Goal: Task Accomplishment & Management: Use online tool/utility

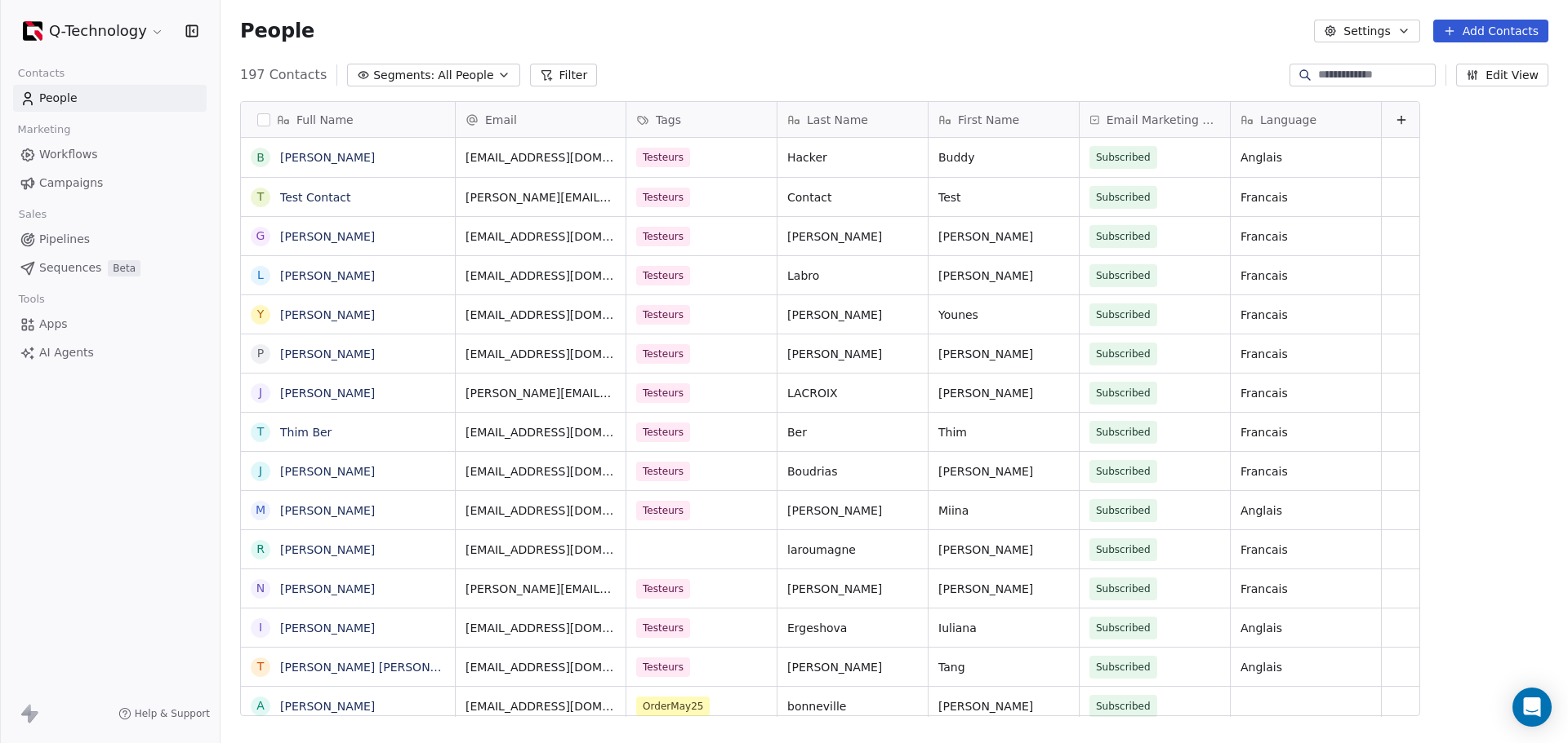
scroll to position [641, 1335]
click at [63, 184] on span "Campaigns" at bounding box center [71, 183] width 64 height 17
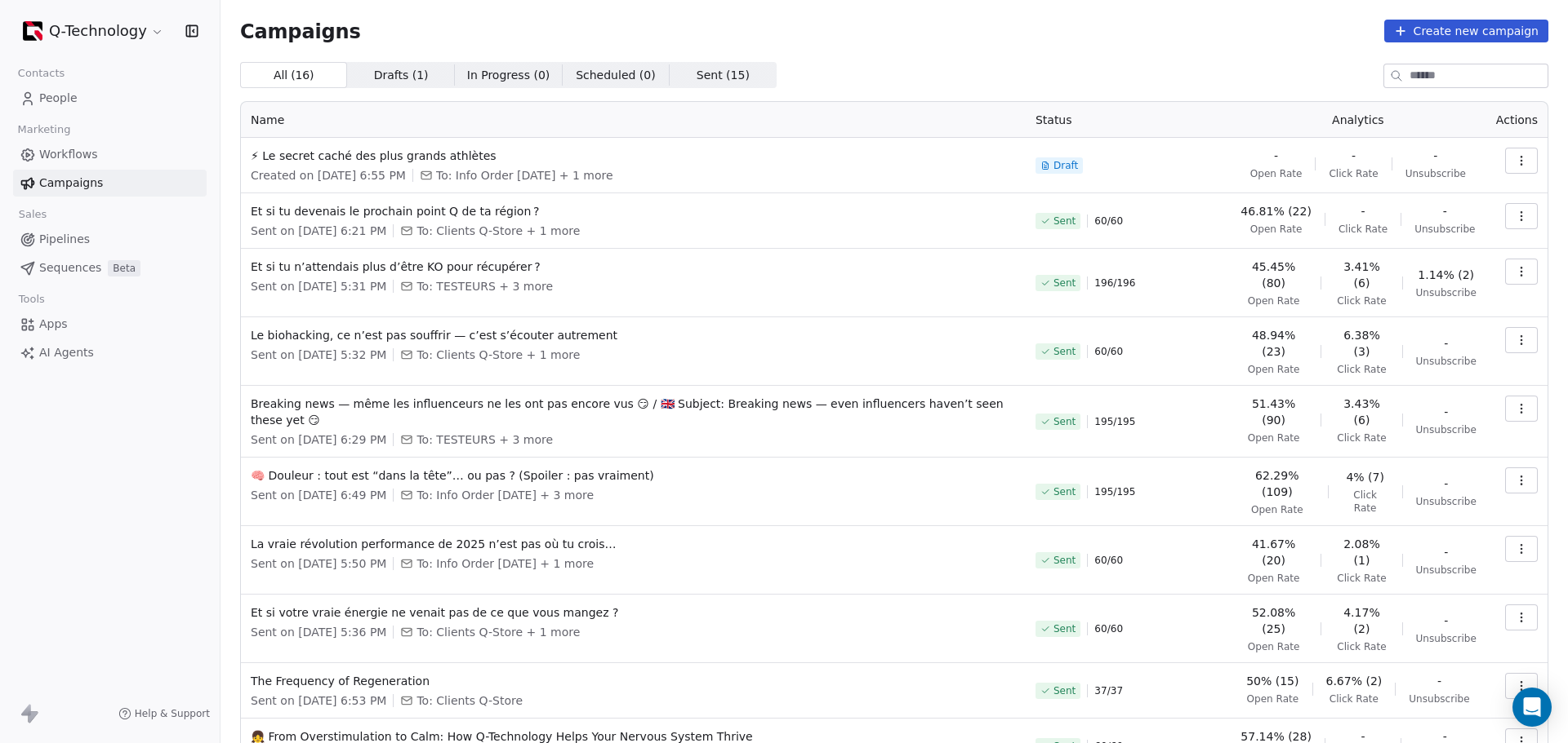
click at [1083, 29] on button "Create new campaign" at bounding box center [1466, 31] width 164 height 22
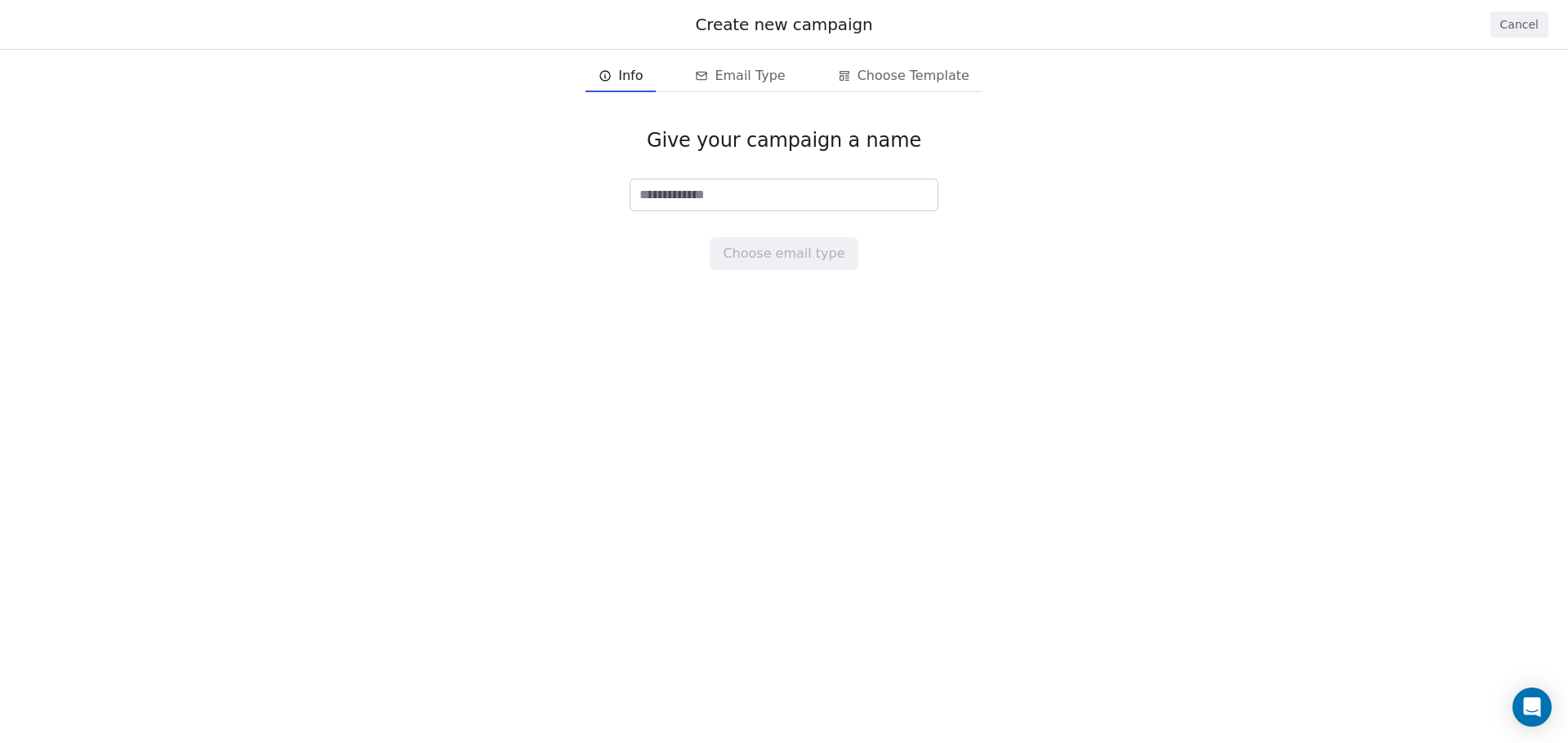
click at [743, 190] on input at bounding box center [783, 195] width 307 height 31
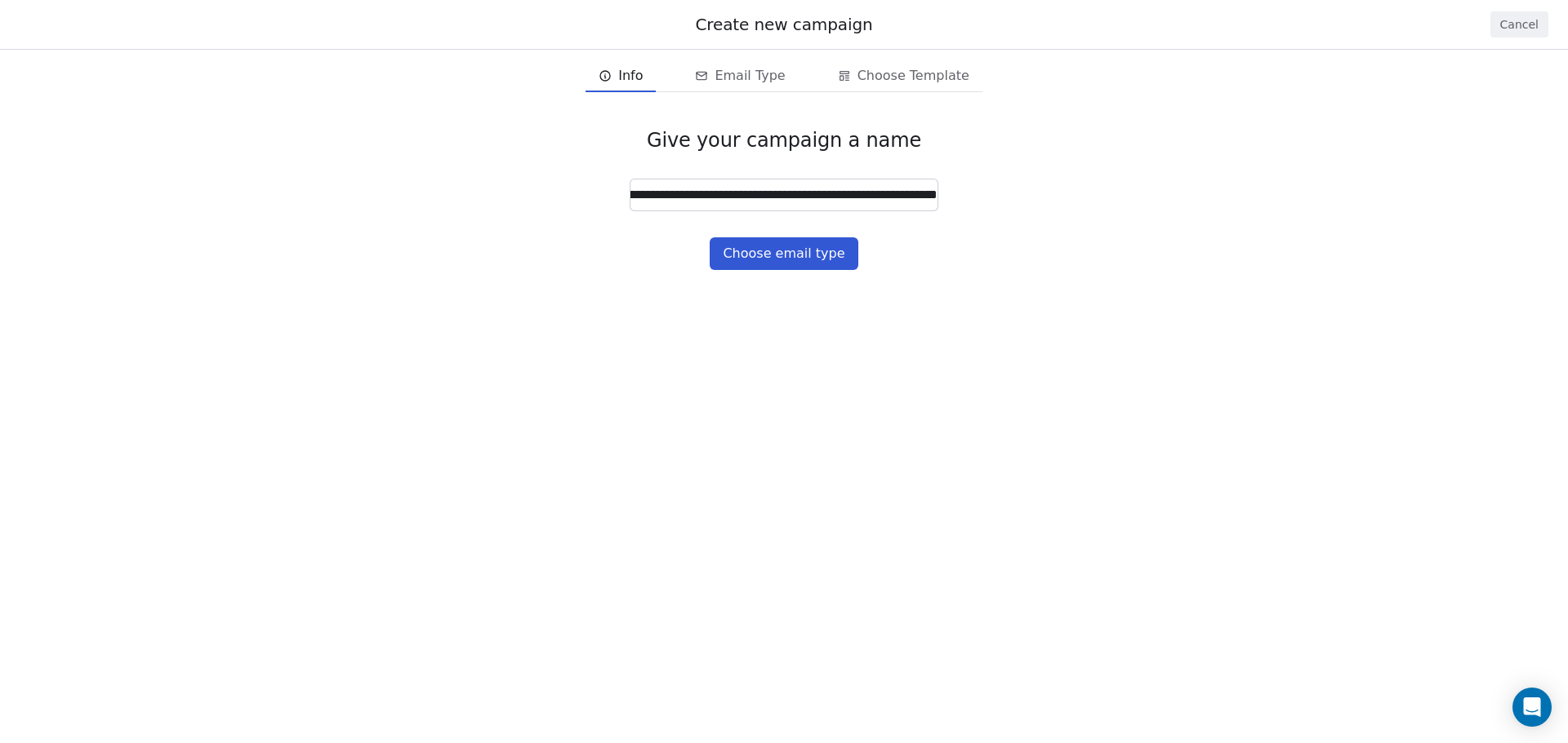
type input "**********"
click at [807, 253] on button "Choose email type" at bounding box center [783, 254] width 148 height 32
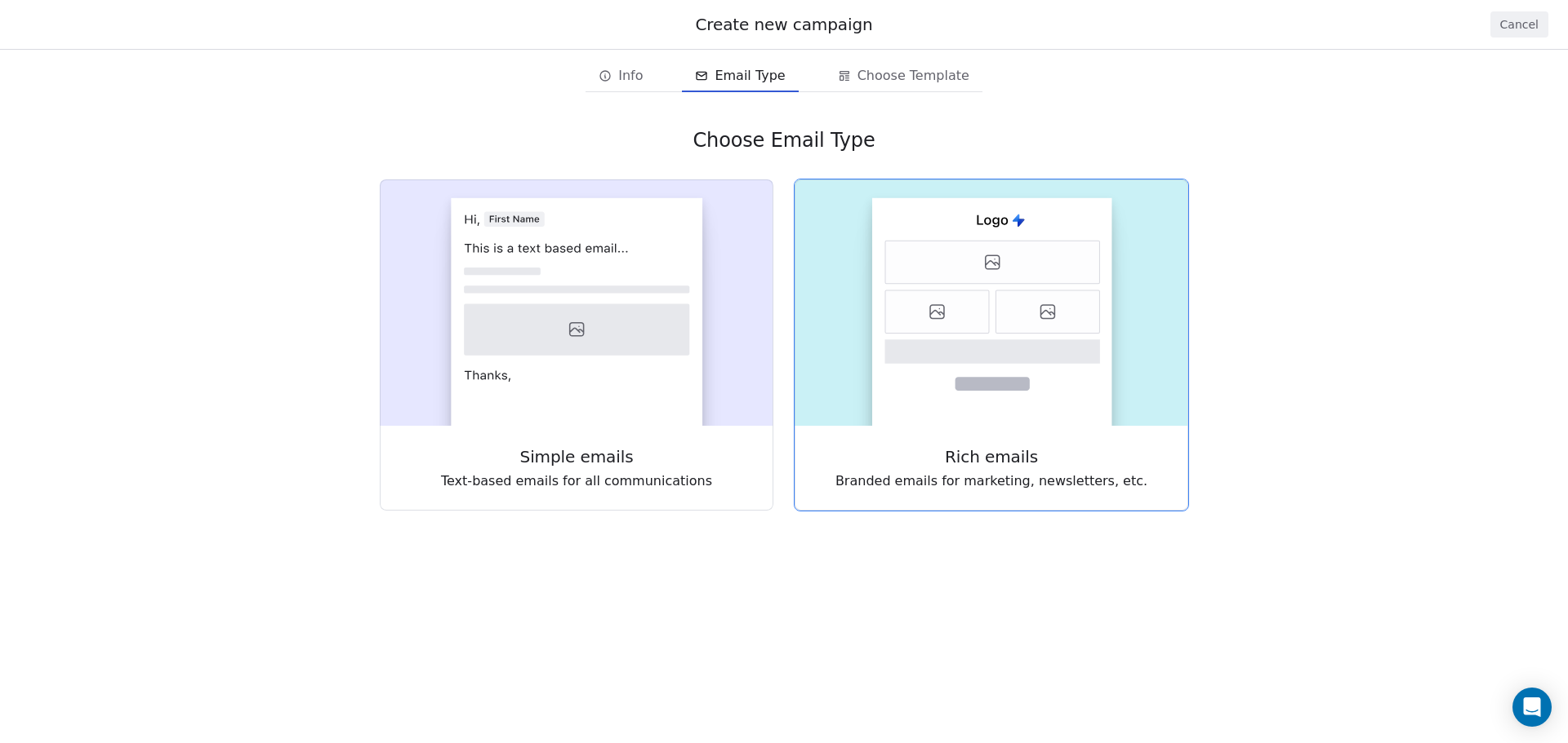
click at [954, 273] on icon at bounding box center [992, 263] width 215 height 43
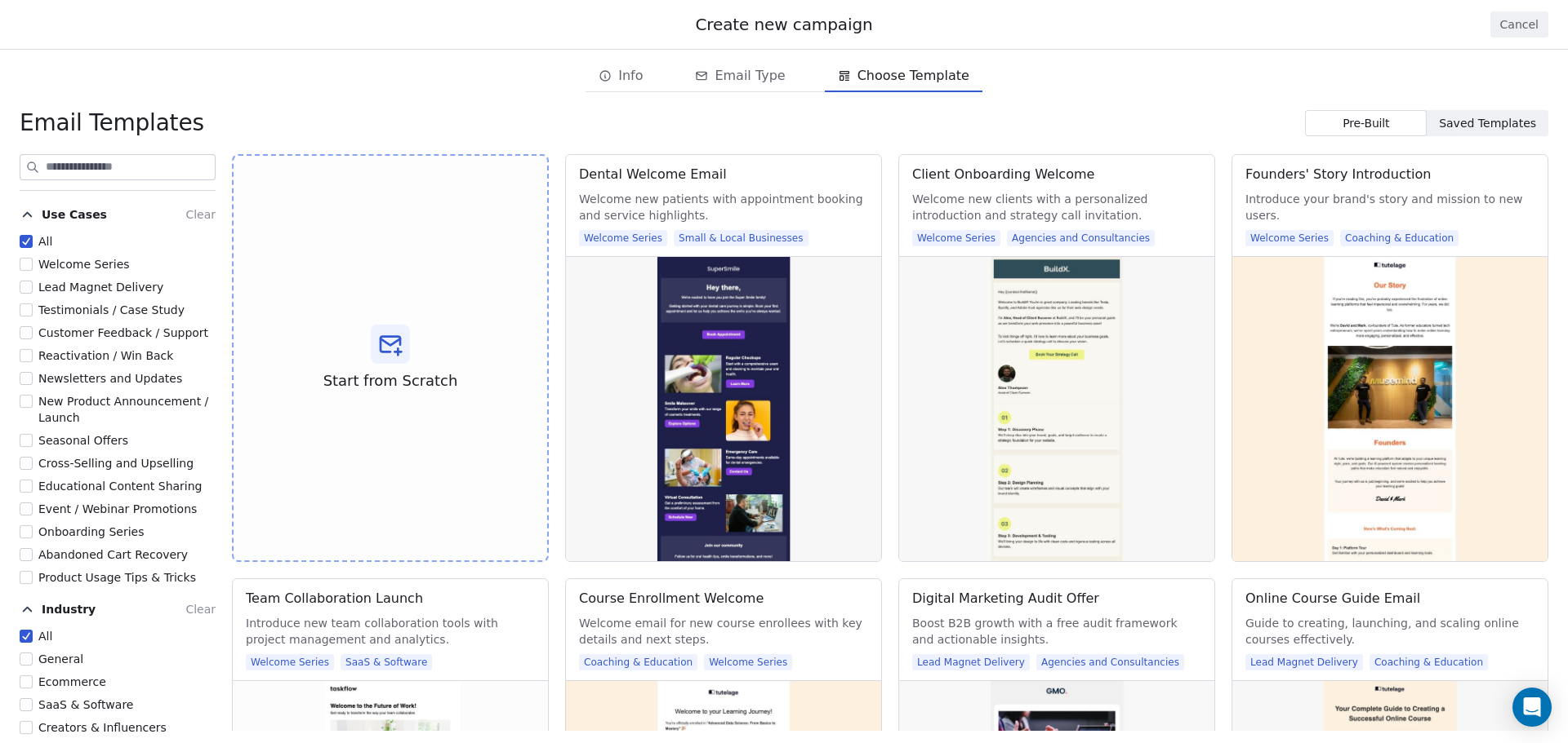
click at [1083, 120] on span "Saved Templates" at bounding box center [1487, 123] width 97 height 17
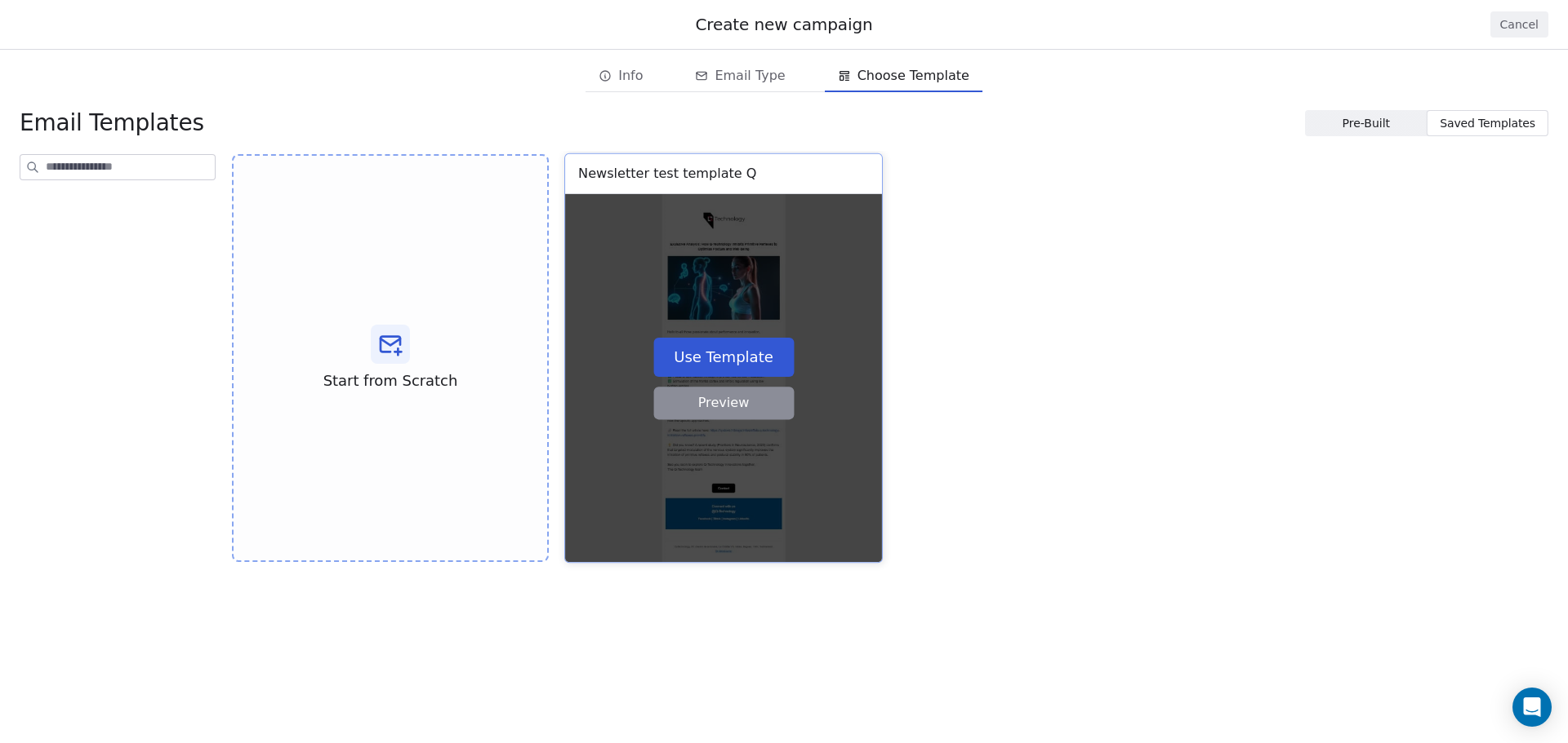
click at [759, 309] on div "Use Template Preview" at bounding box center [724, 378] width 317 height 368
click at [743, 339] on button "Use Template" at bounding box center [724, 357] width 140 height 40
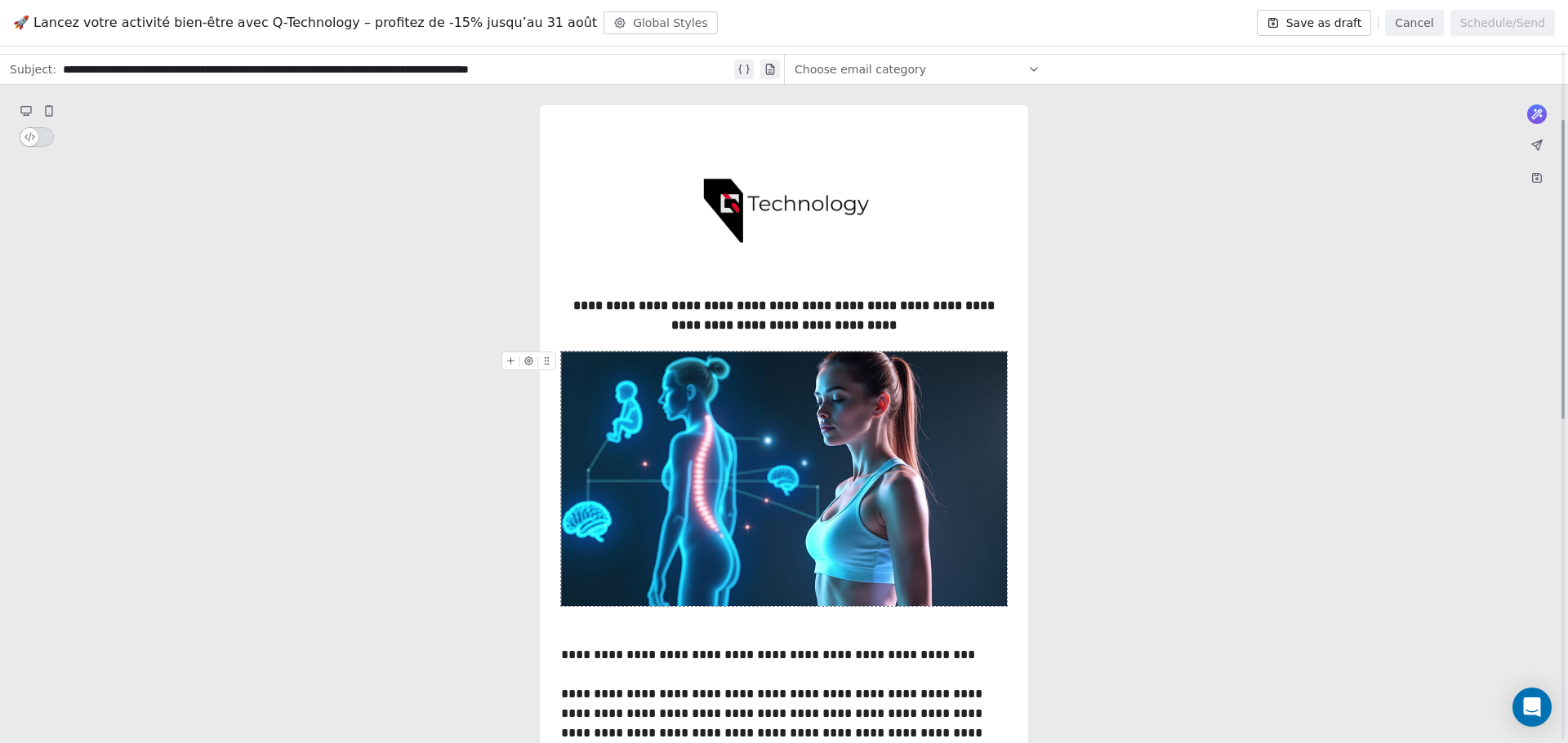
scroll to position [163, 0]
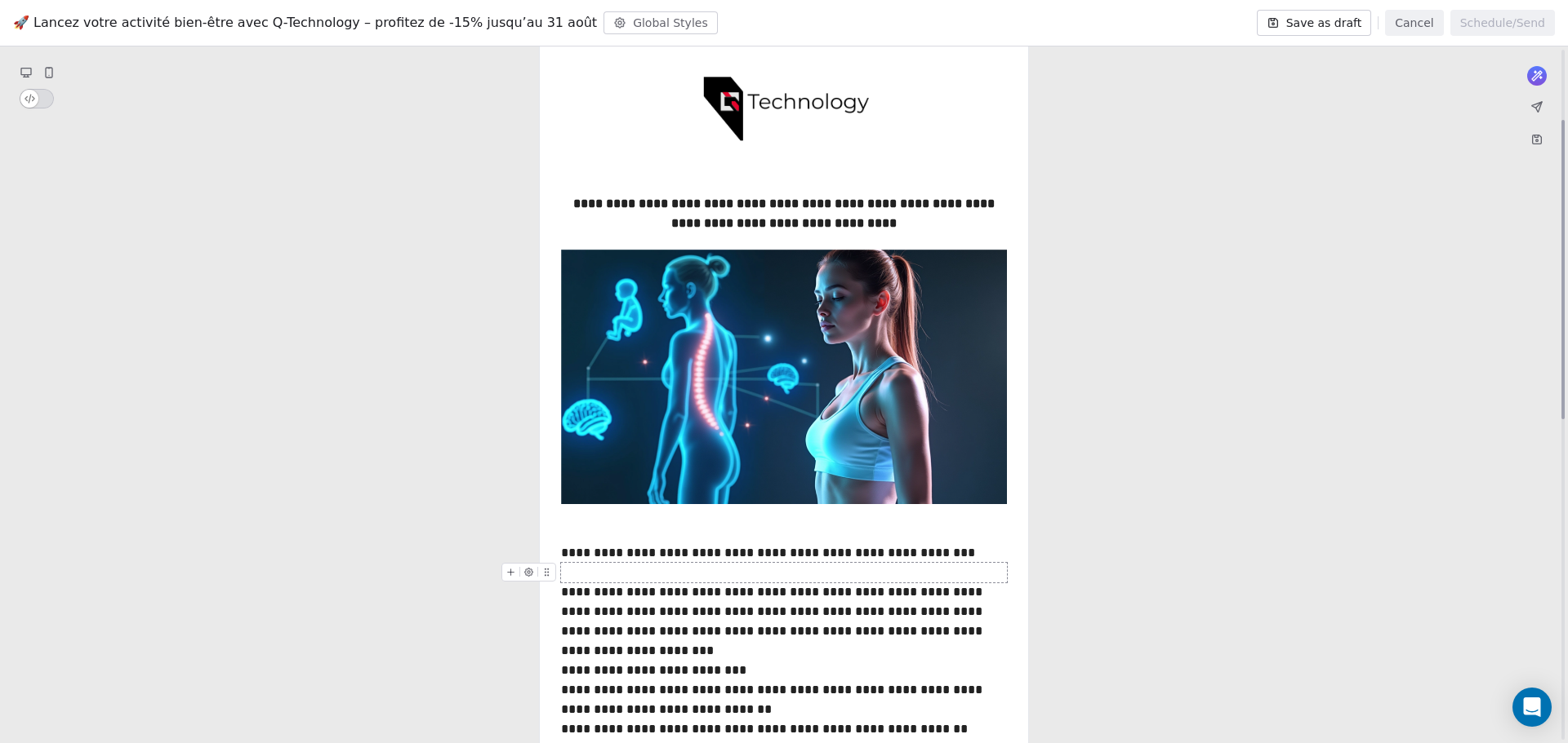
click at [636, 577] on div at bounding box center [783, 573] width 446 height 20
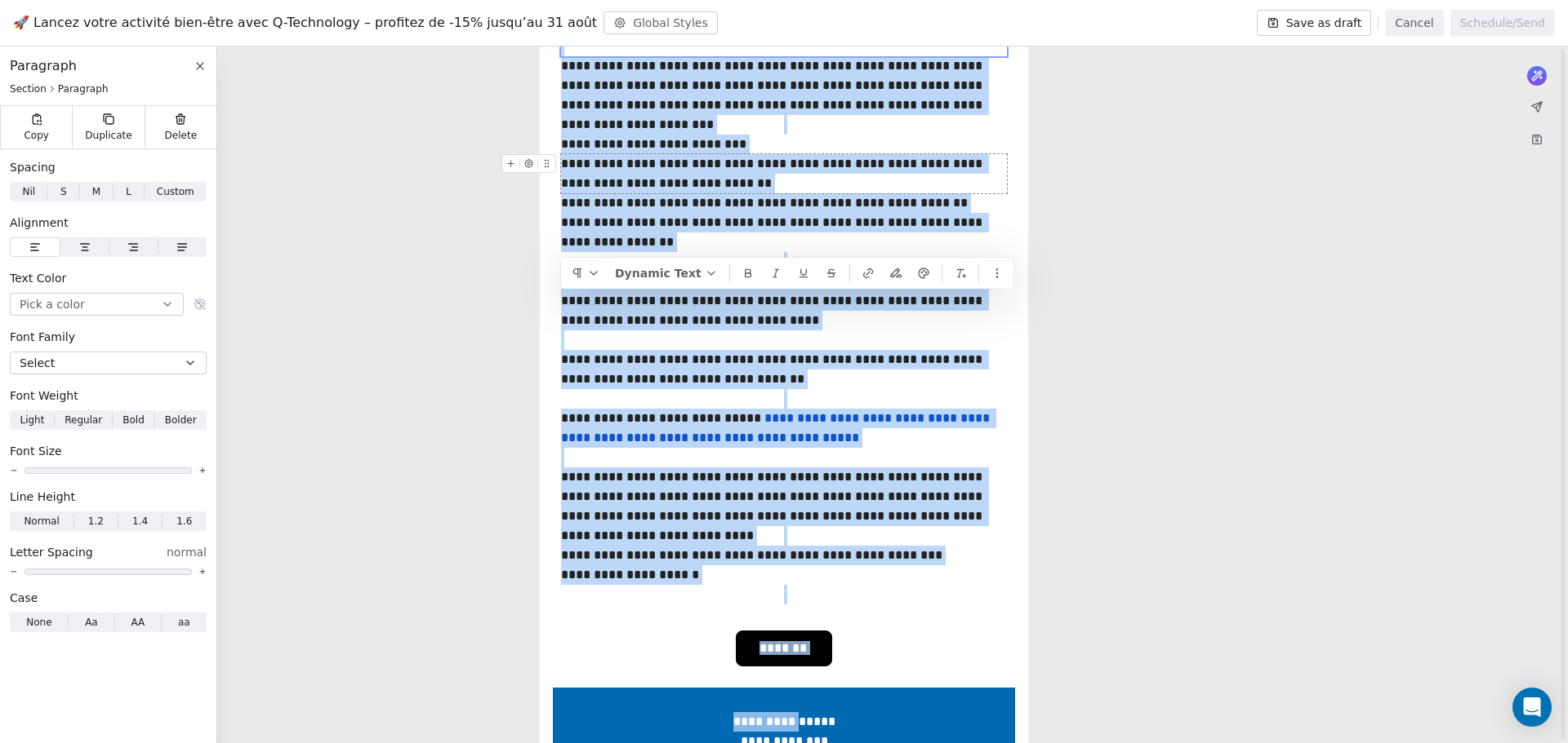
scroll to position [908, 0]
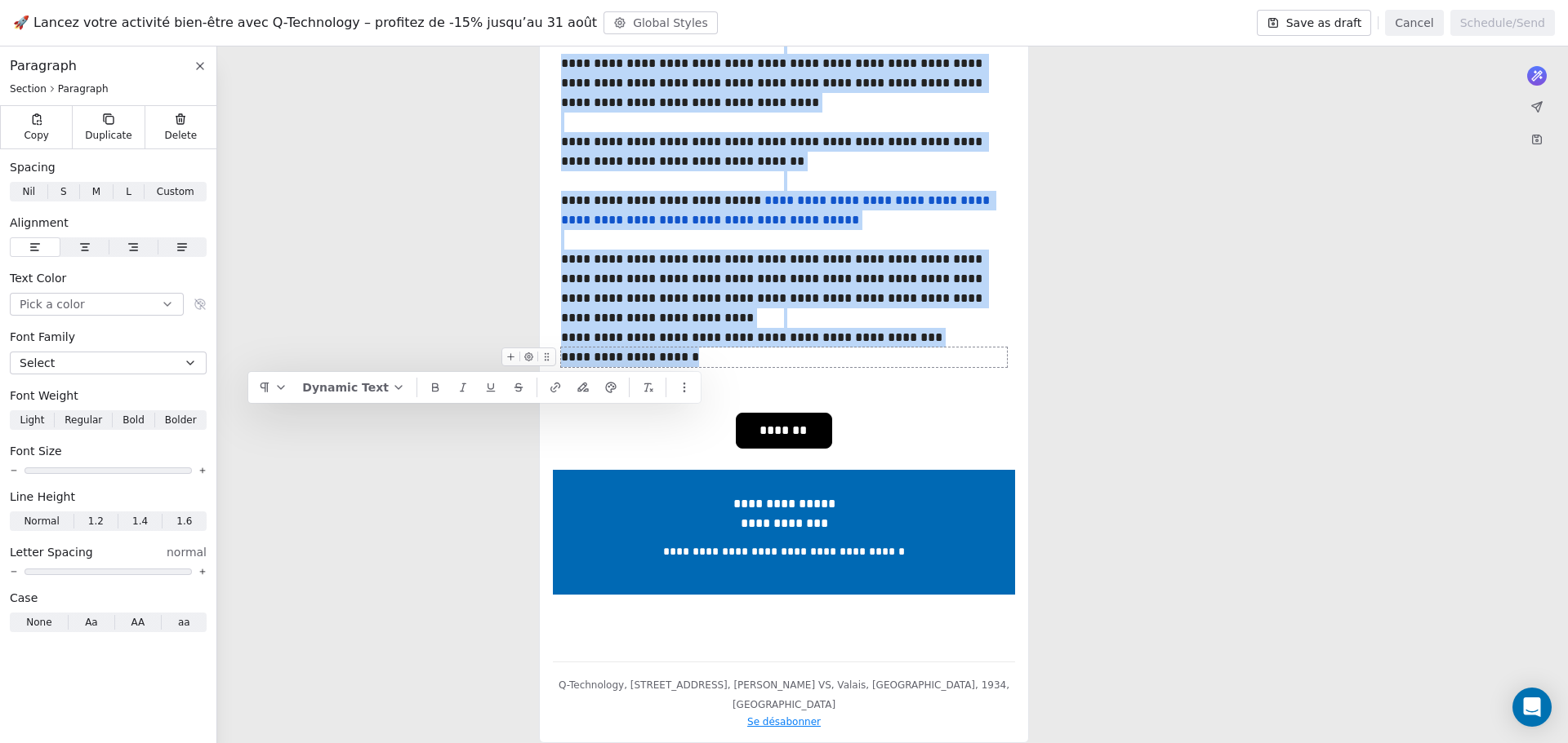
drag, startPoint x: 563, startPoint y: 552, endPoint x: 830, endPoint y: 355, distance: 331.8
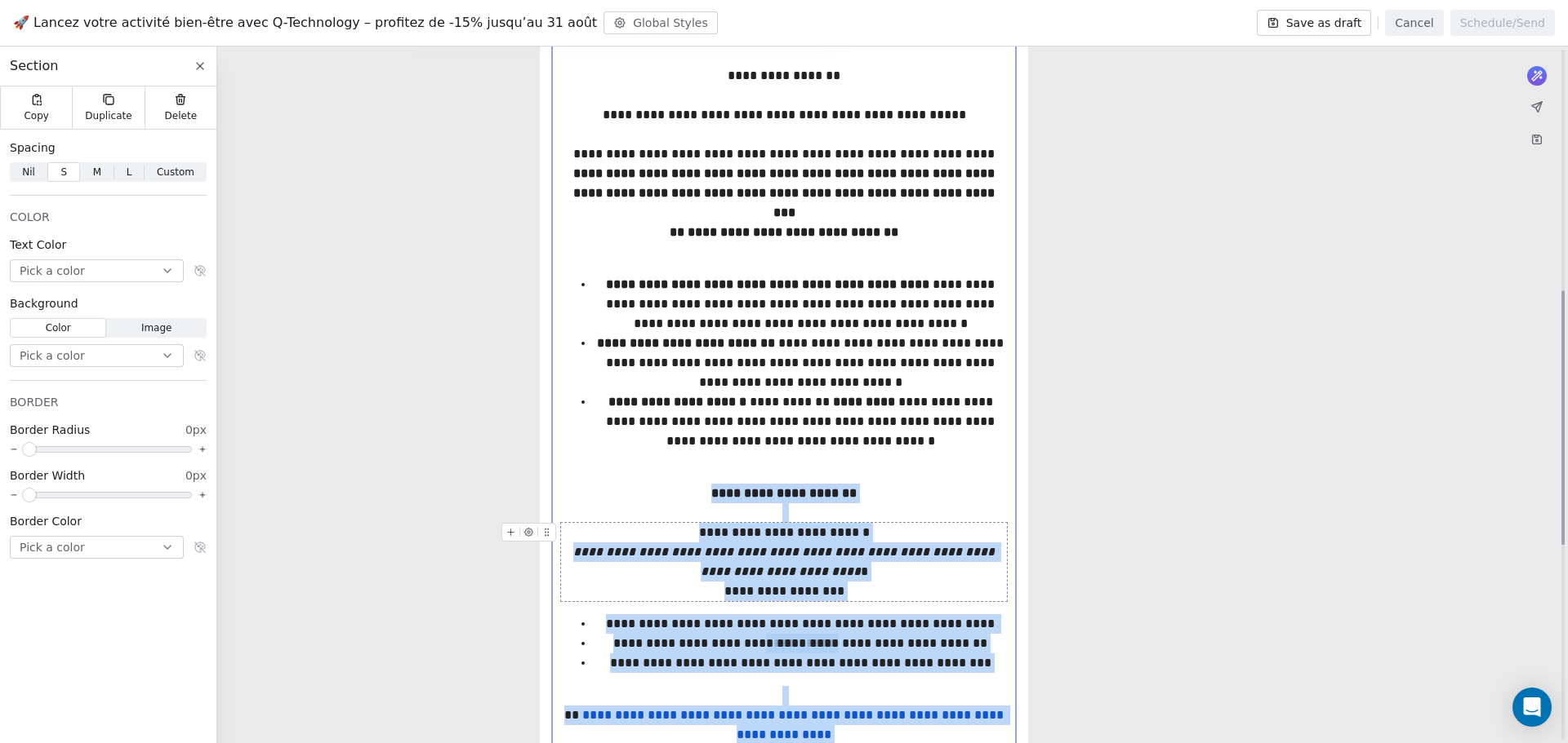
scroll to position [700, 0]
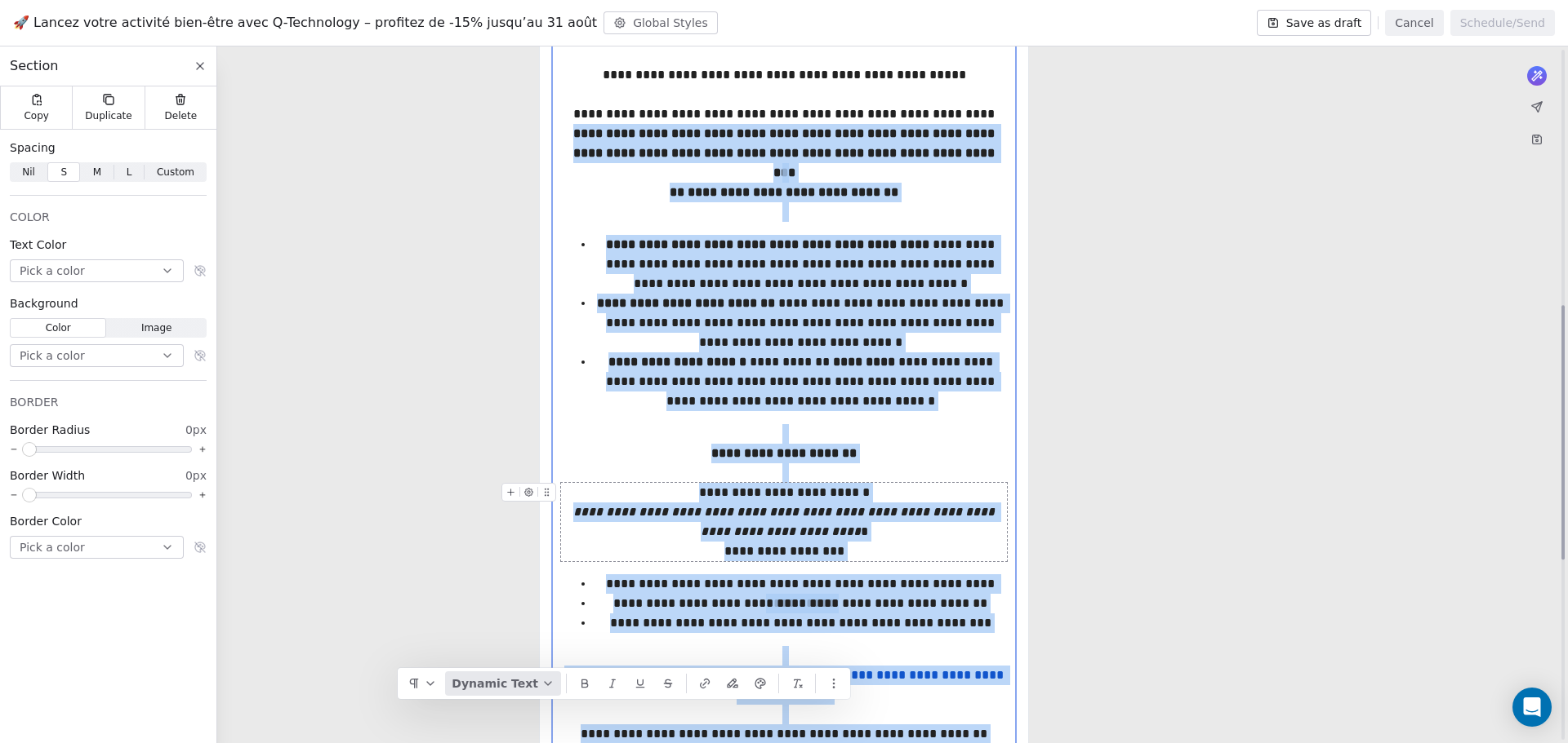
drag, startPoint x: 887, startPoint y: 461, endPoint x: 472, endPoint y: 137, distance: 526.5
click at [472, 137] on div "**********" at bounding box center [784, 352] width 1568 height 1812
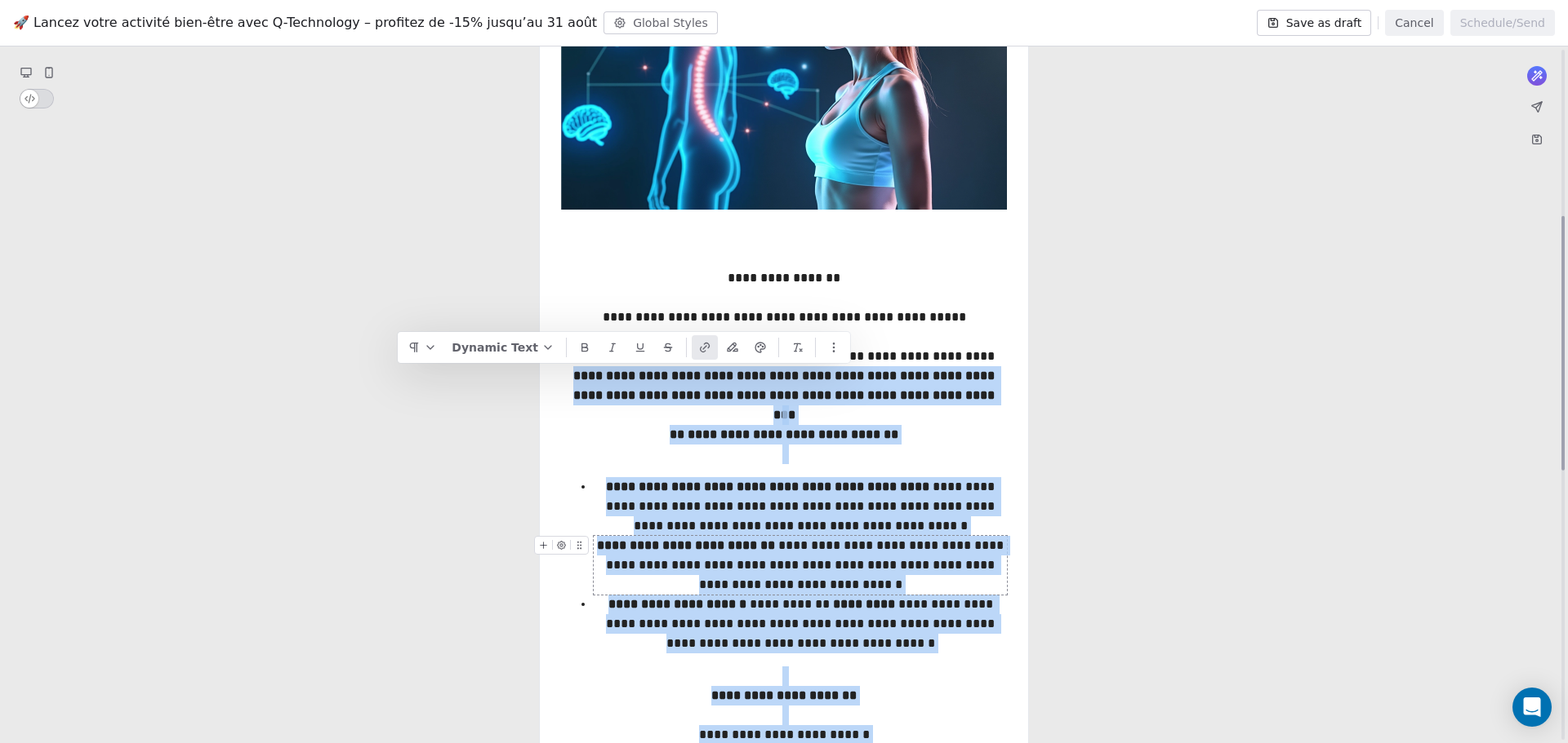
scroll to position [455, 0]
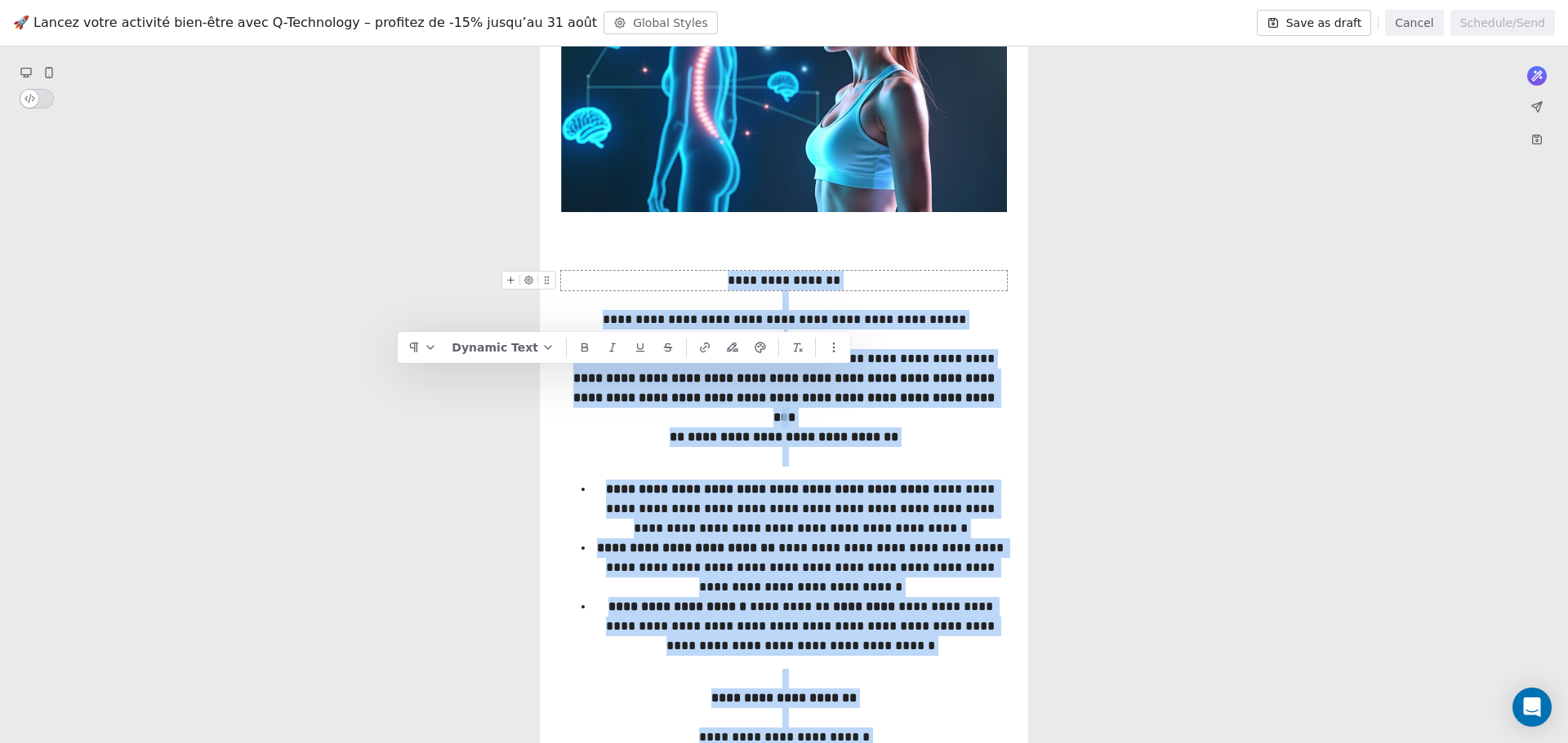
click at [732, 280] on div "**********" at bounding box center [783, 281] width 446 height 20
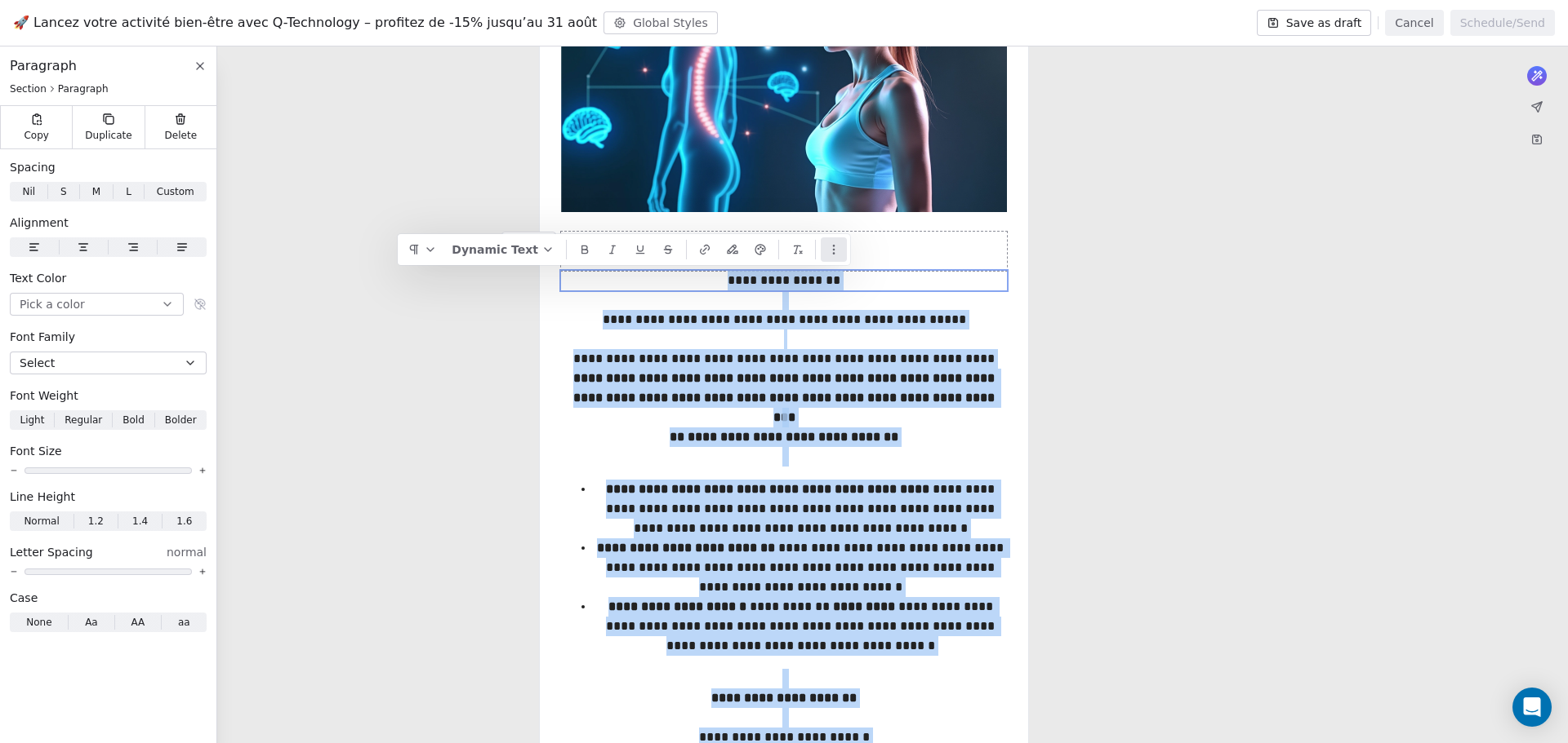
click at [832, 255] on icon "button" at bounding box center [834, 249] width 14 height 13
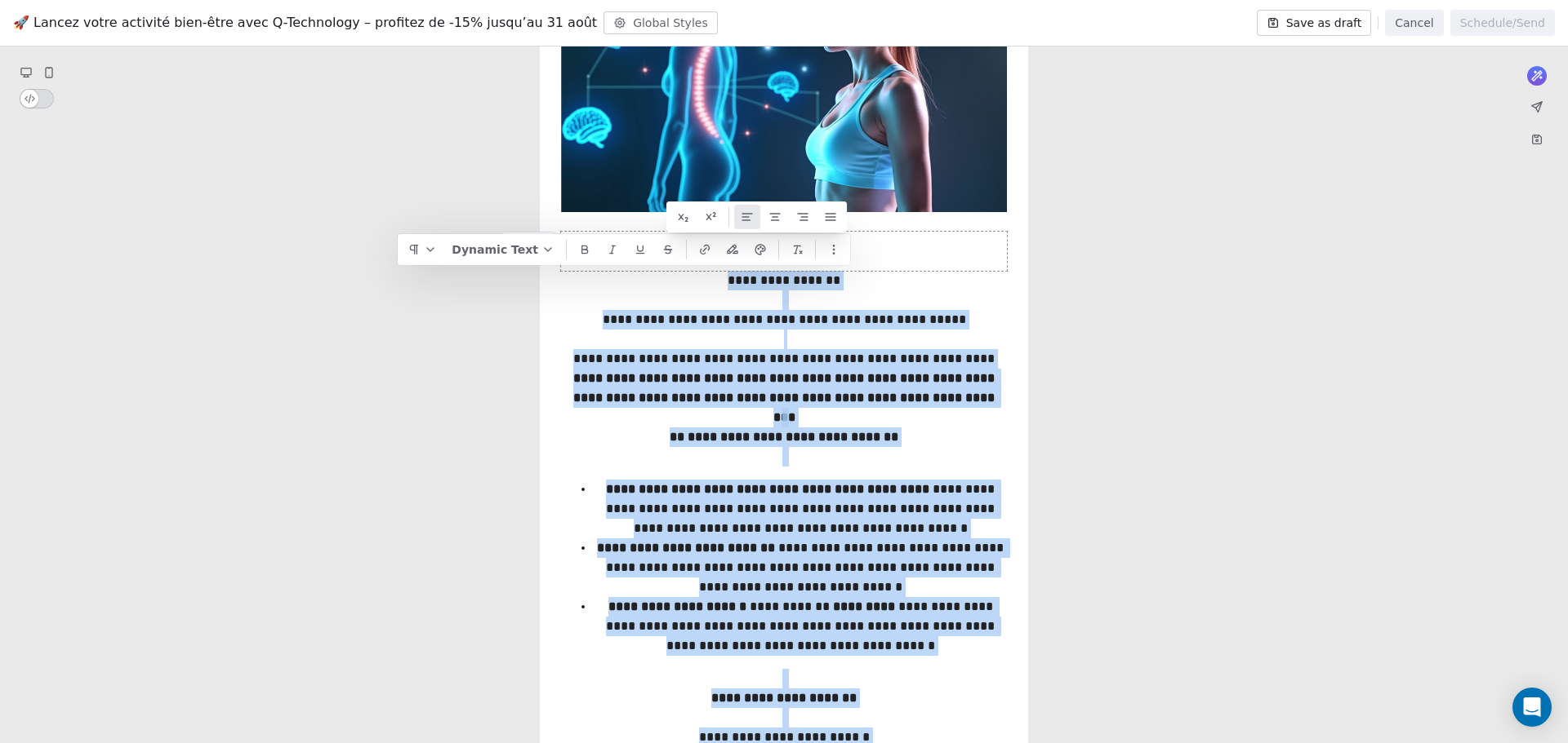
click at [747, 214] on line at bounding box center [747, 214] width 10 height 0
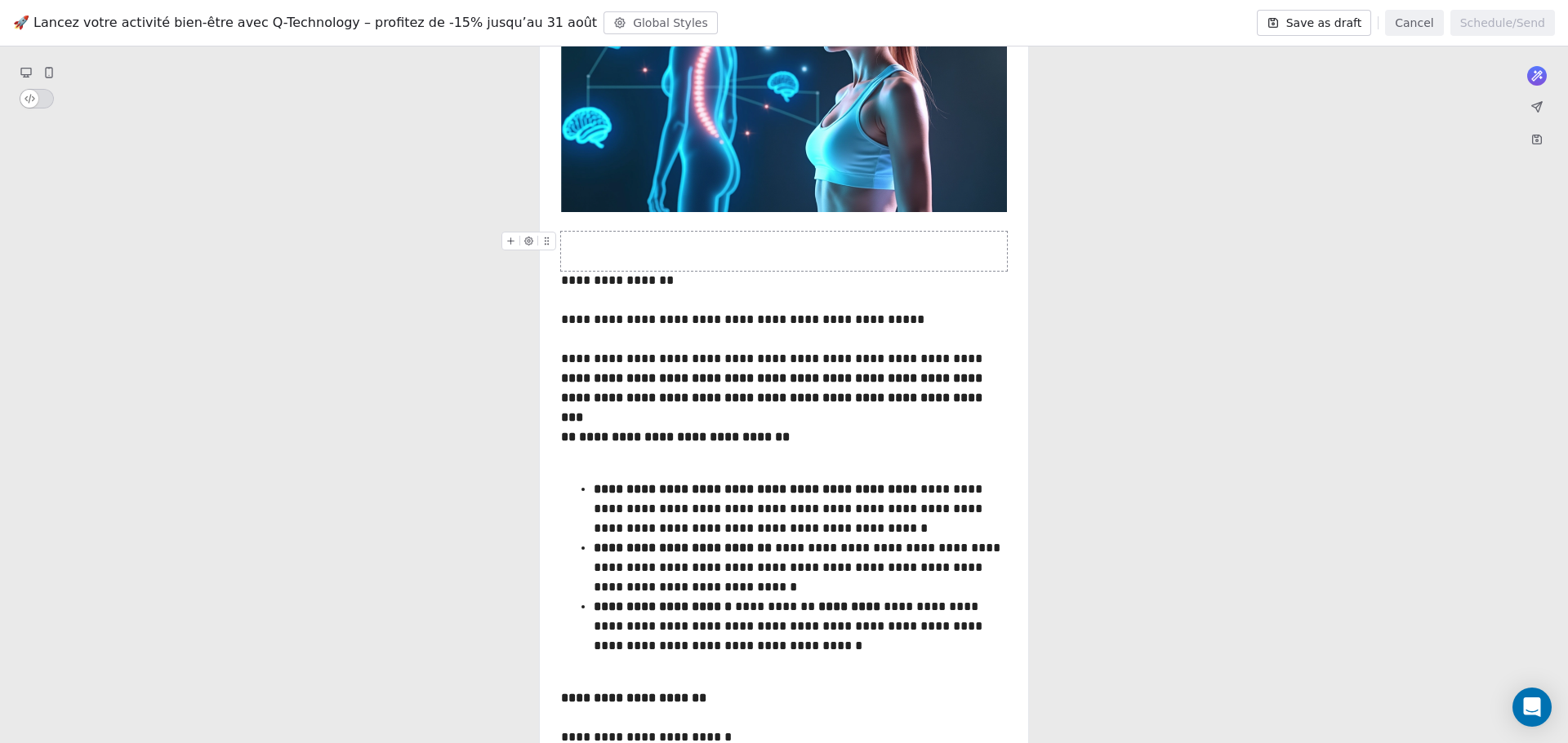
click at [1083, 282] on div "**********" at bounding box center [784, 596] width 1568 height 1812
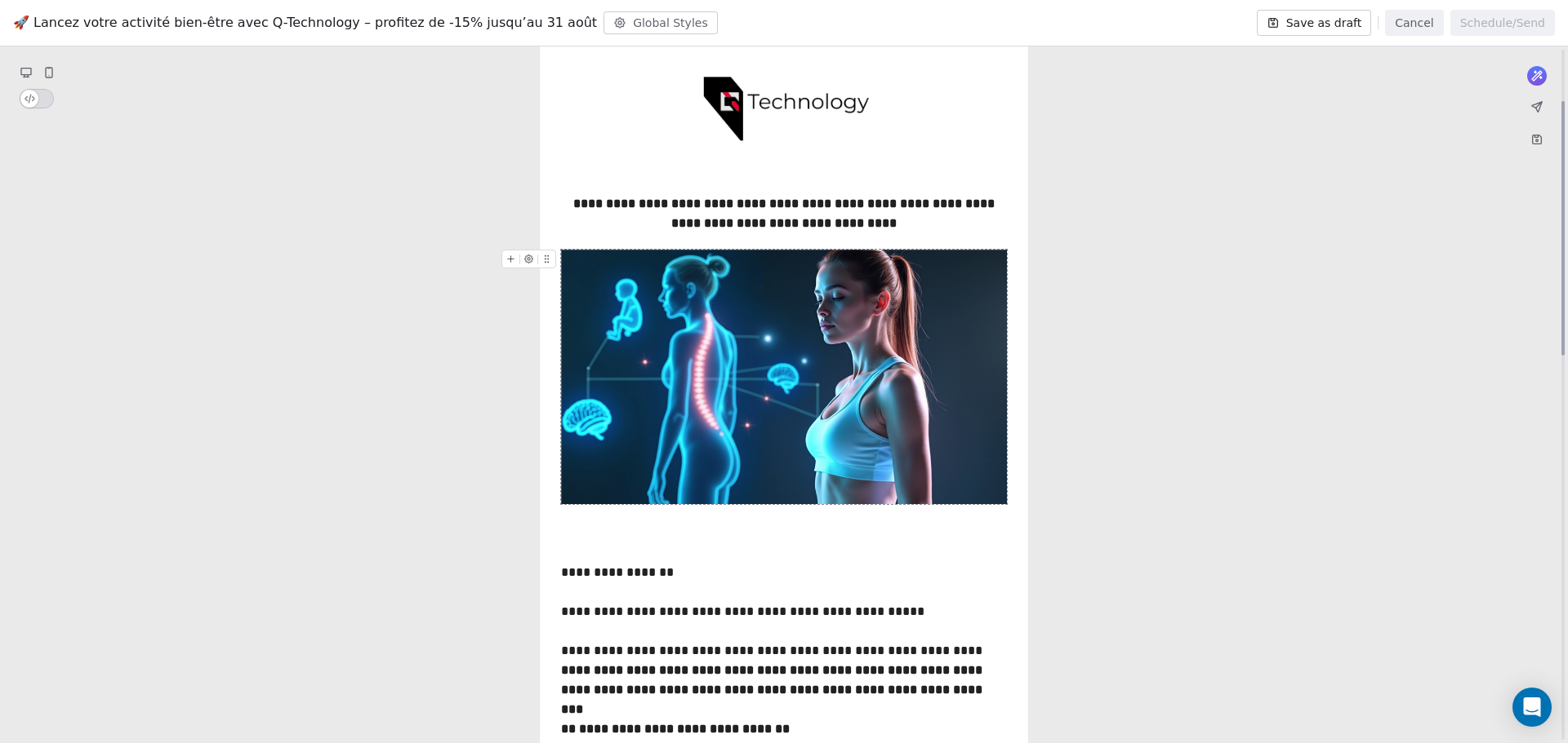
scroll to position [48, 0]
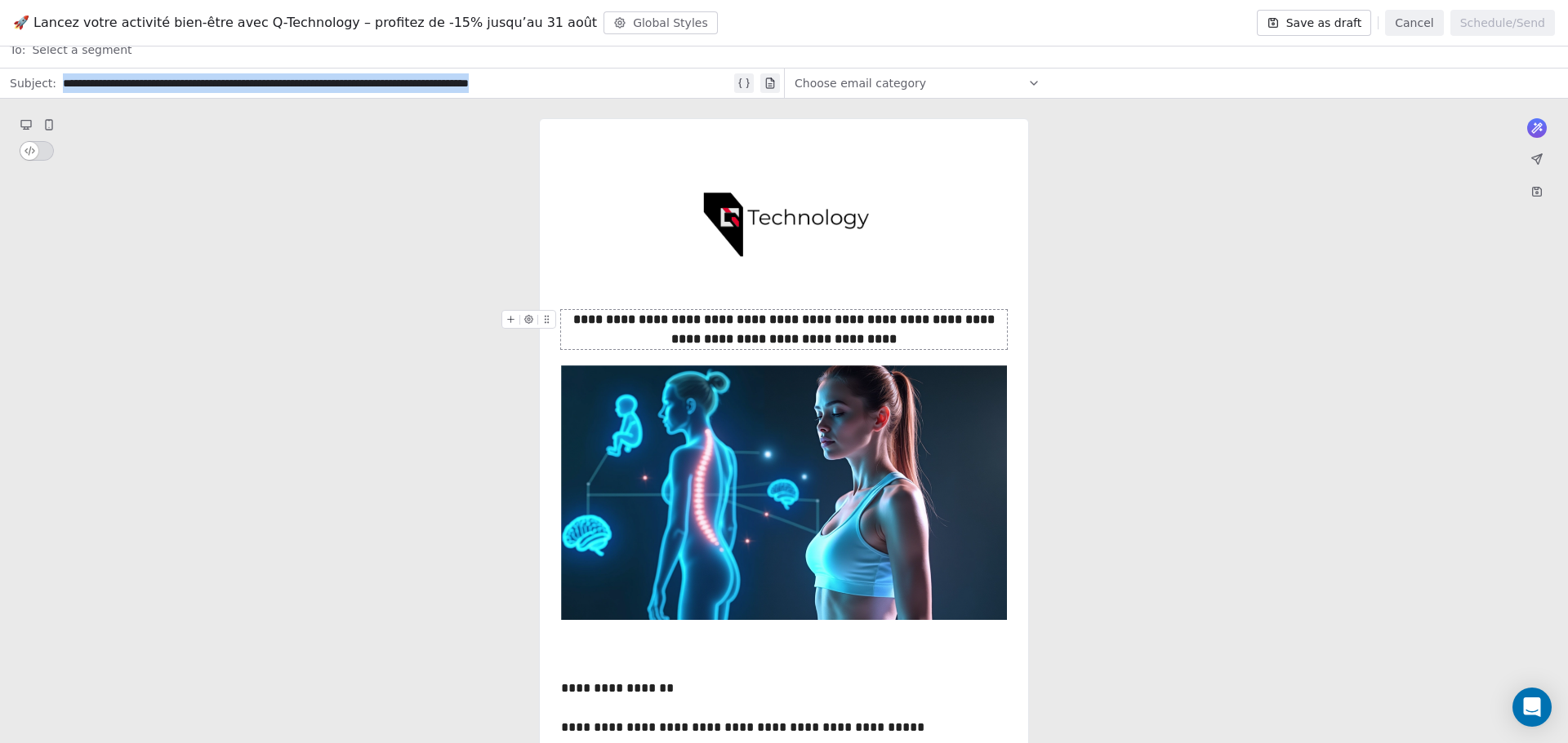
drag, startPoint x: 587, startPoint y: 81, endPoint x: 0, endPoint y: 68, distance: 587.1
click at [0, 68] on div "**********" at bounding box center [392, 83] width 784 height 30
paste div
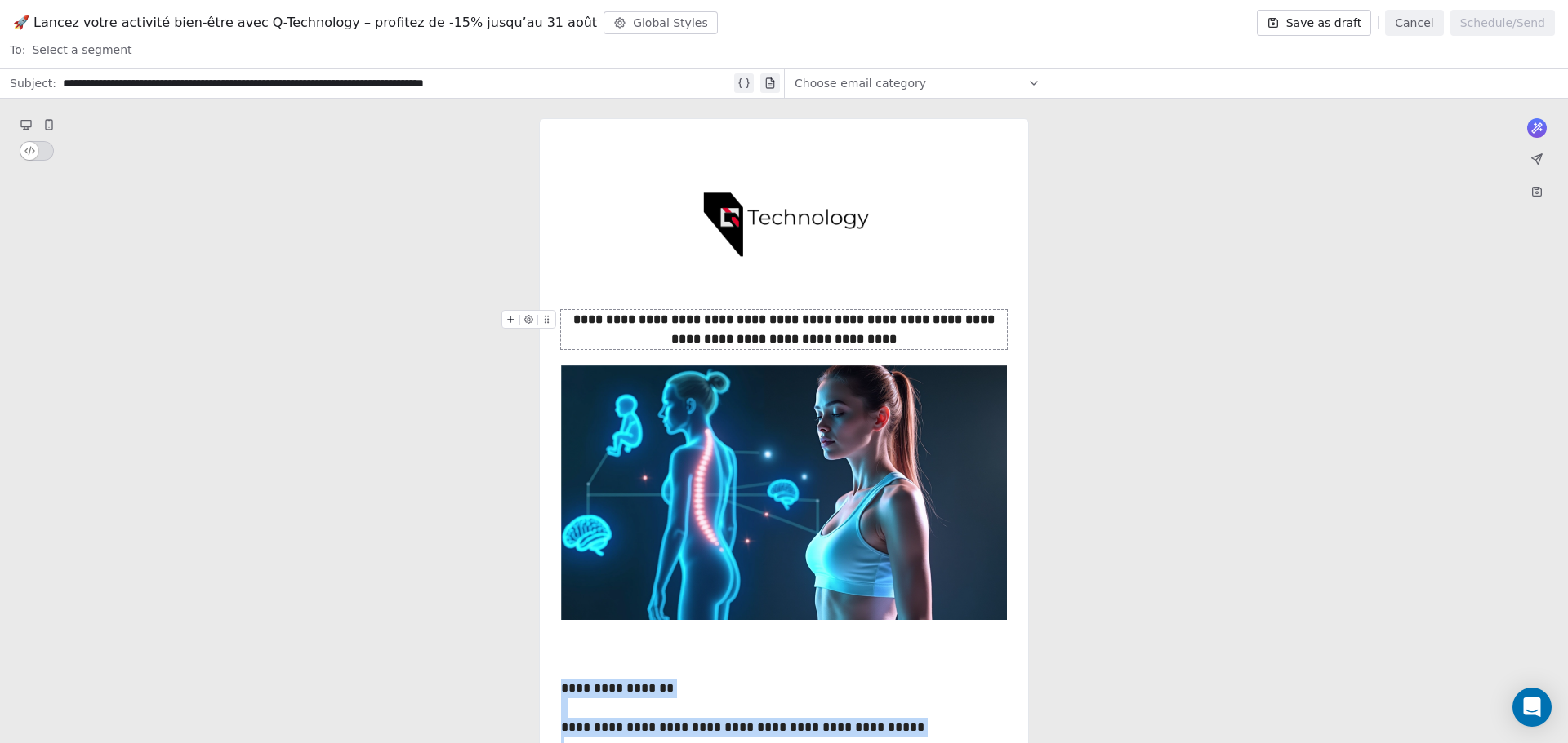
click at [739, 327] on div "**********" at bounding box center [783, 330] width 446 height 40
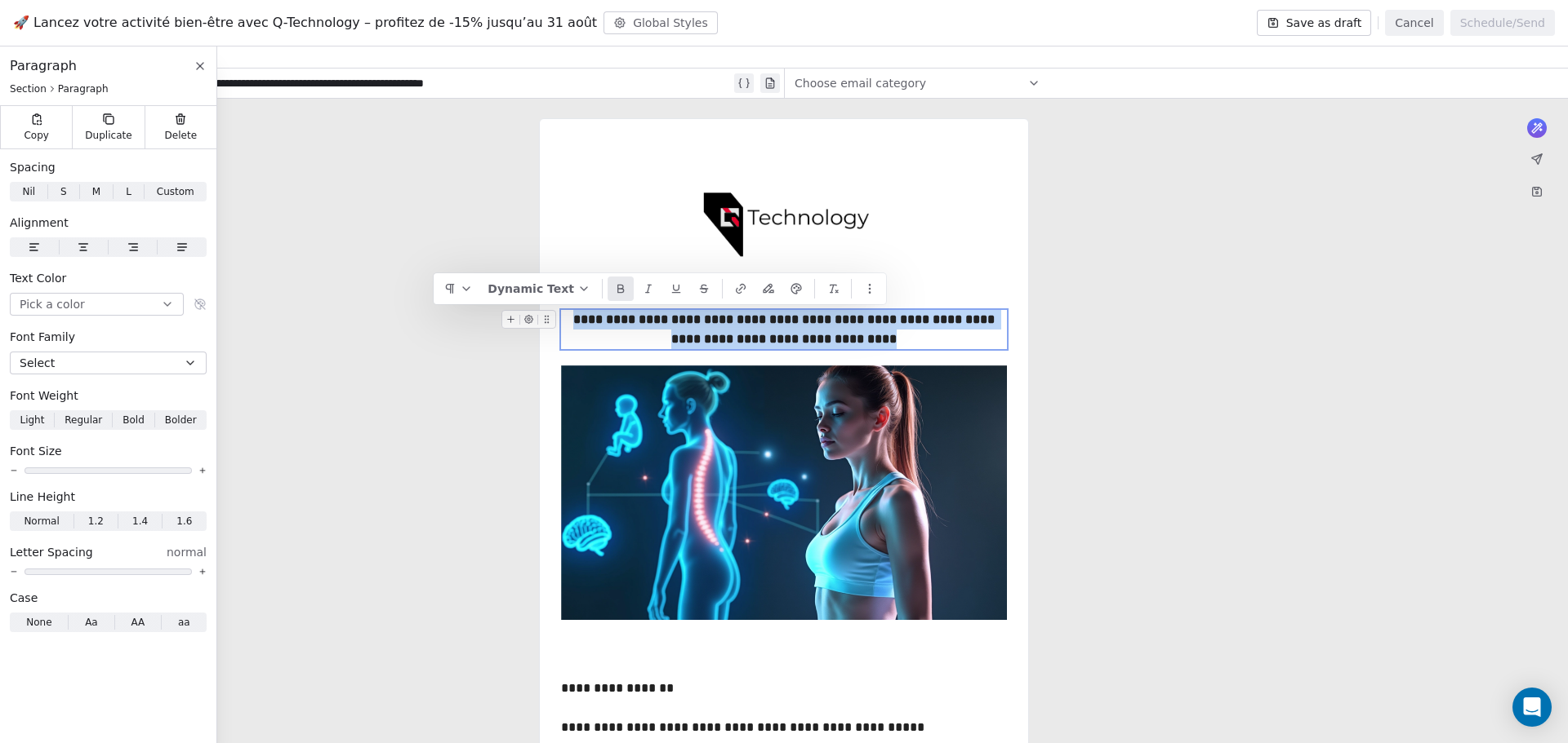
drag, startPoint x: 570, startPoint y: 319, endPoint x: 988, endPoint y: 335, distance: 418.3
click at [988, 335] on div "**********" at bounding box center [783, 330] width 446 height 40
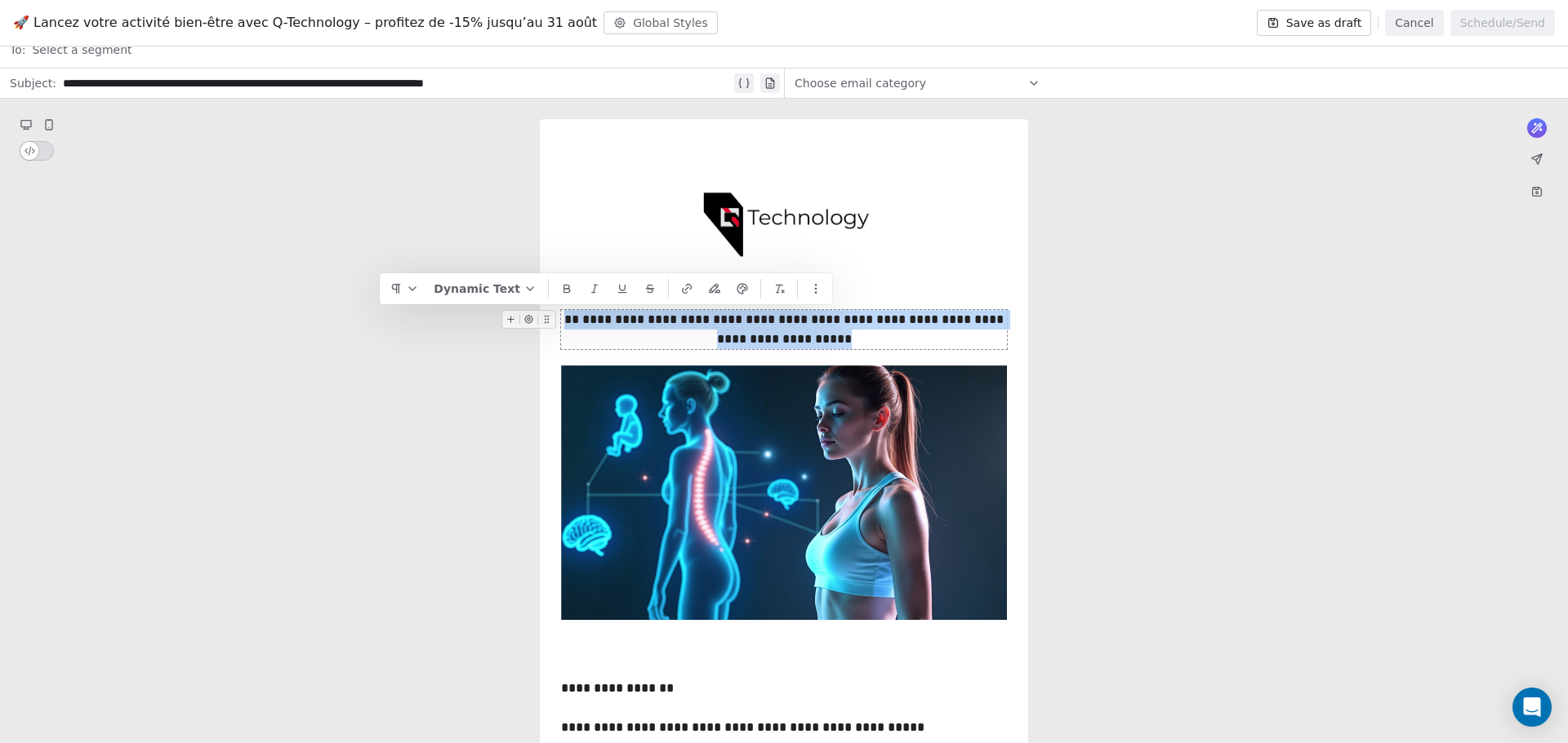
drag, startPoint x: 873, startPoint y: 337, endPoint x: 563, endPoint y: 324, distance: 310.3
click at [563, 324] on div "**********" at bounding box center [783, 330] width 446 height 40
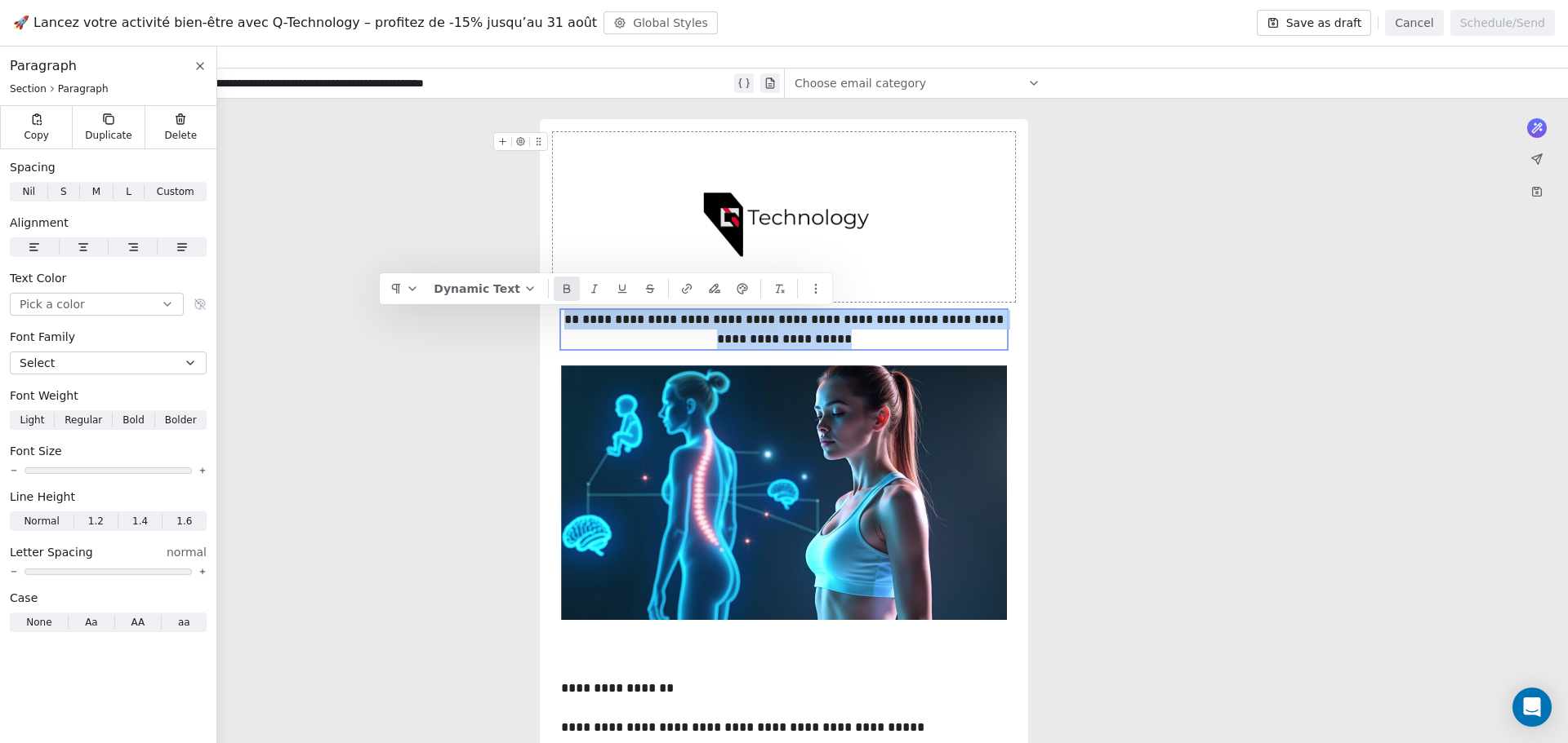
click at [564, 291] on icon at bounding box center [567, 291] width 5 height 4
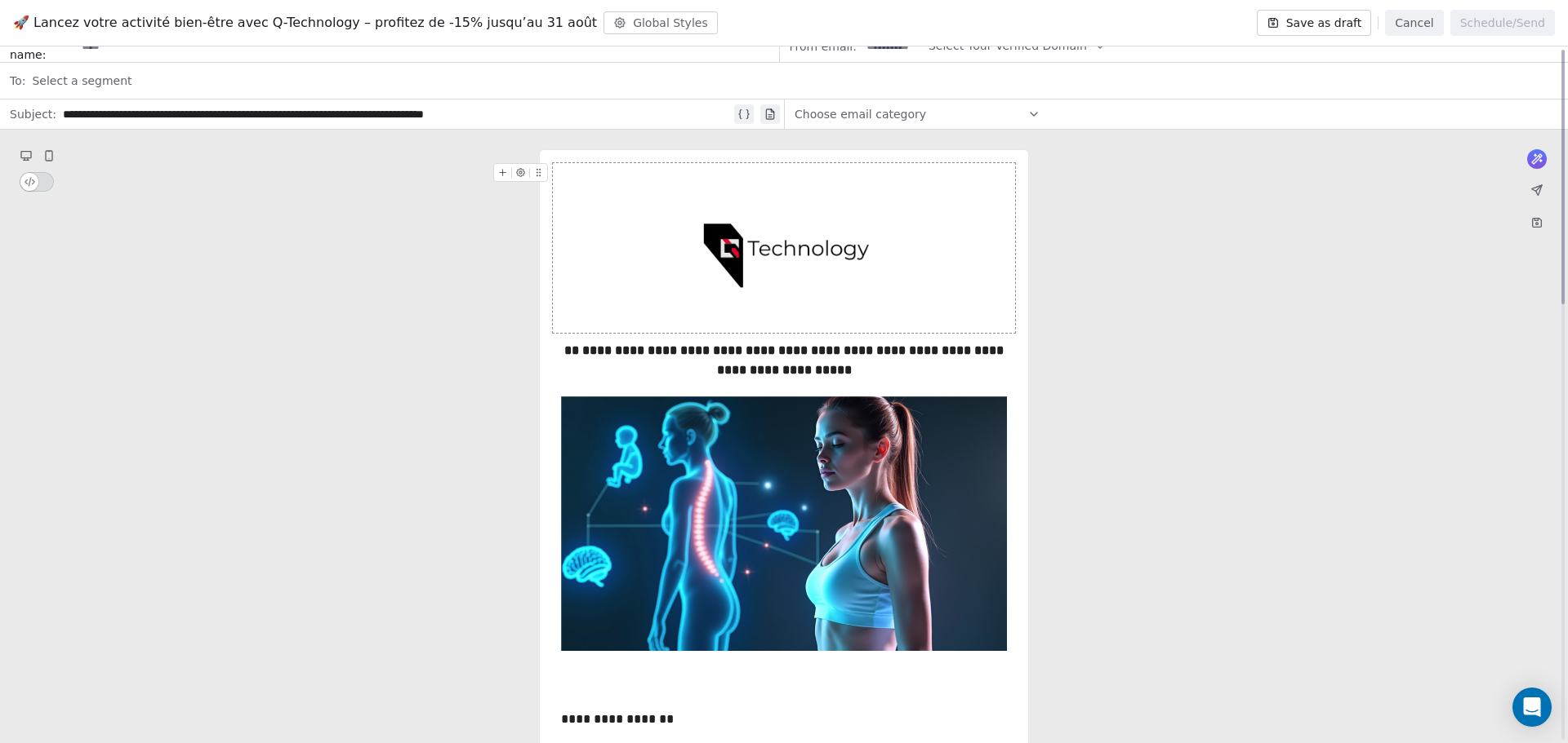
scroll to position [0, 0]
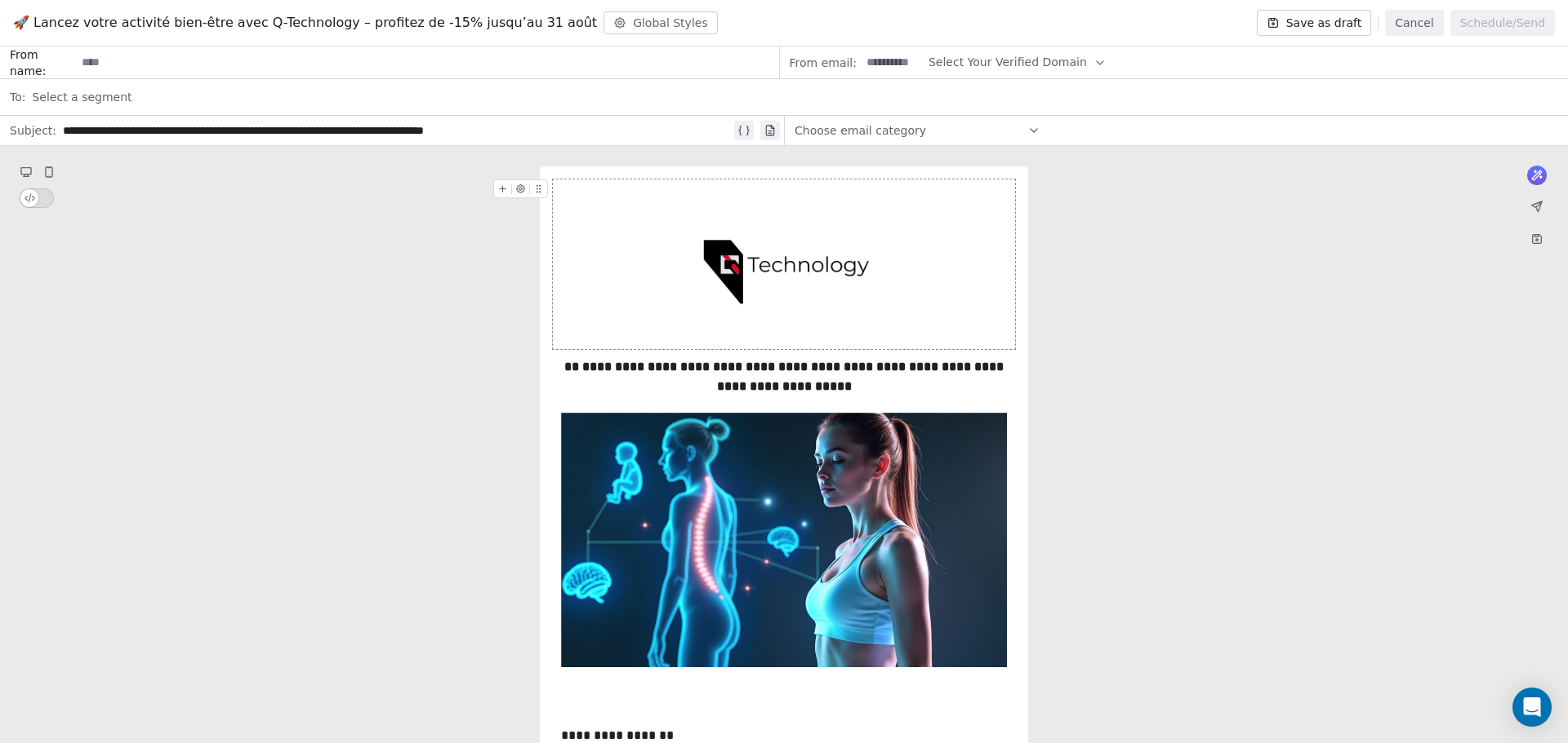
click at [86, 94] on span "Select a segment" at bounding box center [81, 97] width 100 height 16
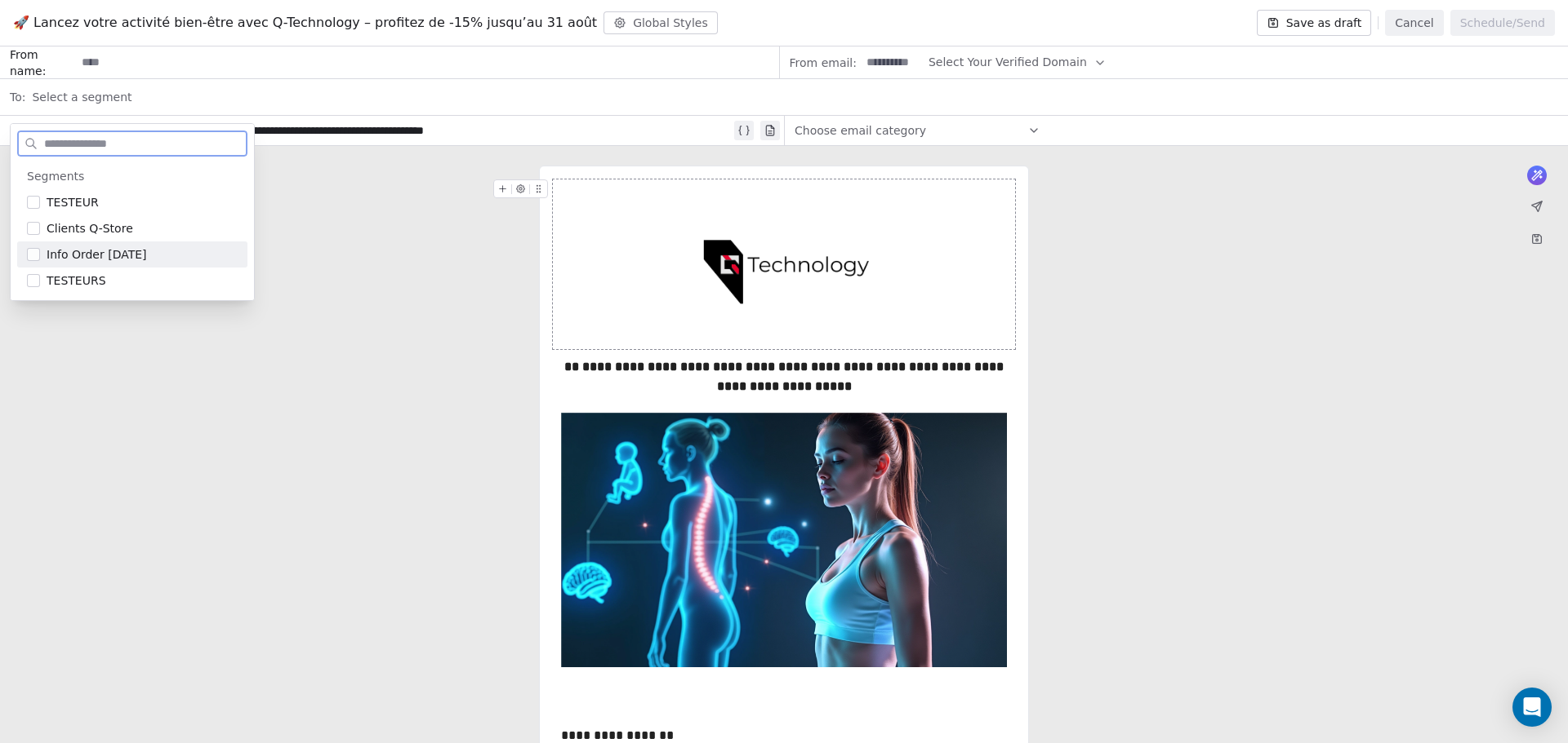
click at [94, 249] on span "Info Order [DATE]" at bounding box center [97, 255] width 101 height 16
click at [89, 232] on span "Clients Q-Store" at bounding box center [90, 228] width 86 height 16
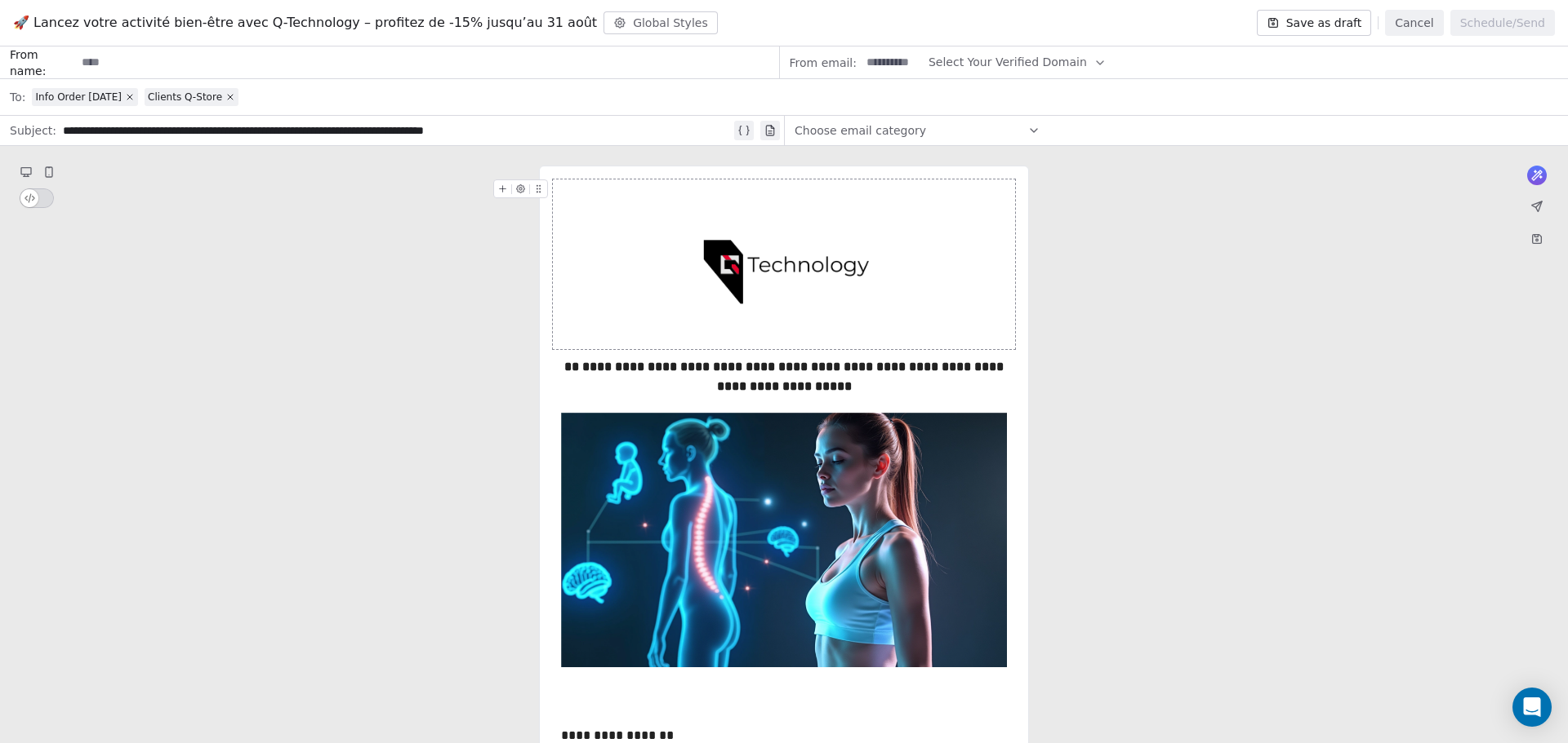
click at [133, 58] on input at bounding box center [427, 63] width 702 height 31
type input "**********"
click at [860, 134] on span "Choose email category" at bounding box center [861, 130] width 131 height 16
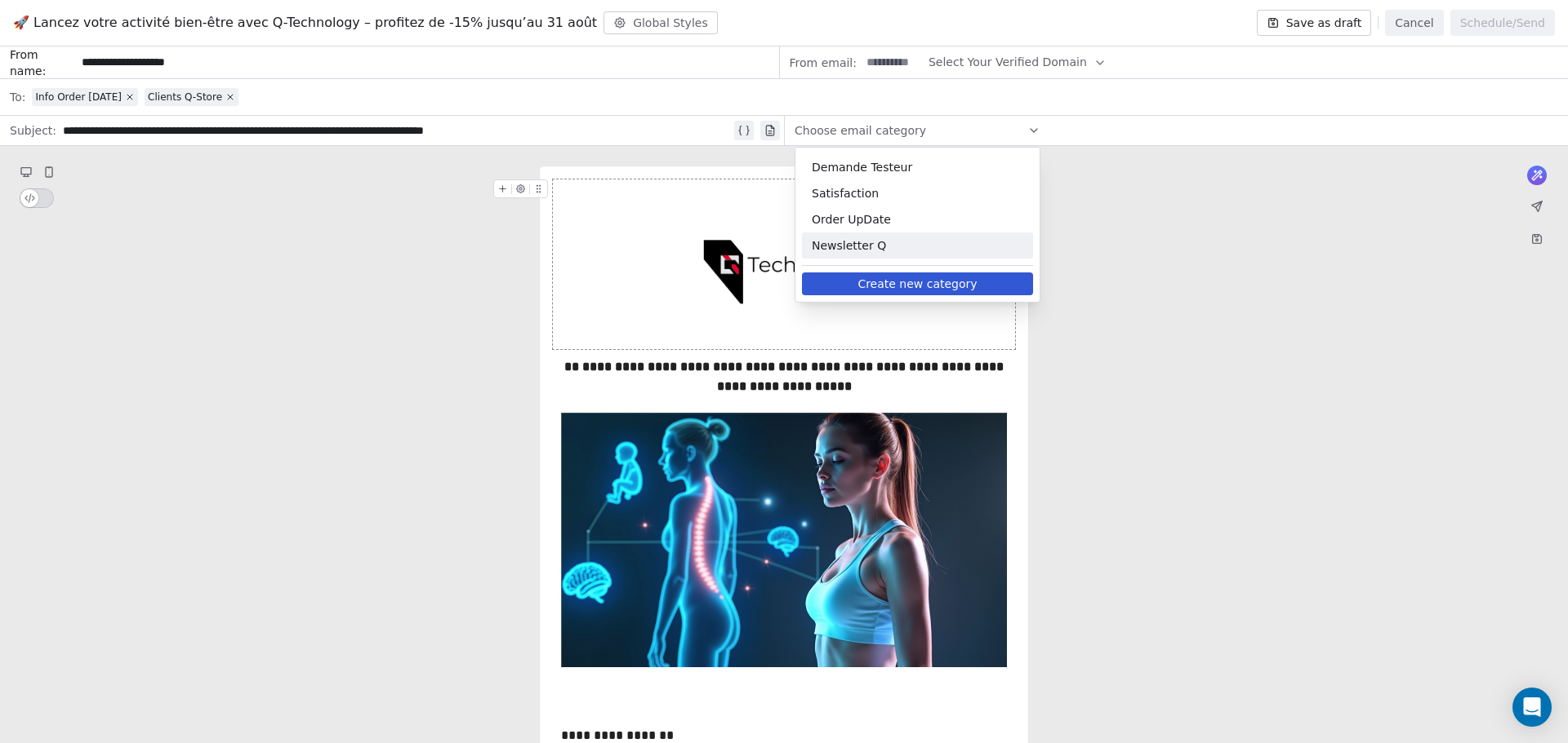
click at [878, 238] on span "Newsletter Q" at bounding box center [917, 246] width 212 height 16
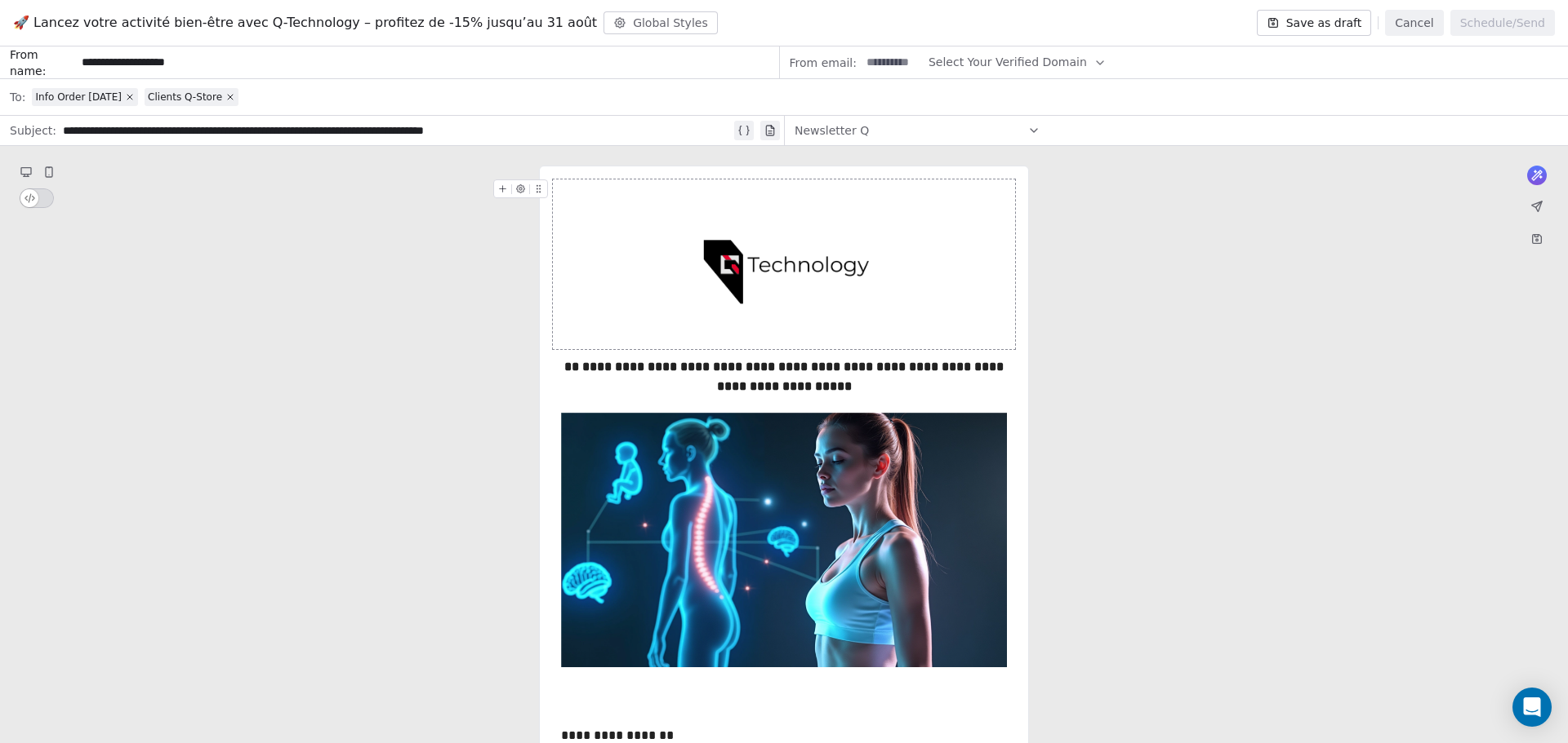
click at [954, 71] on button "Select Your Verified Domain" at bounding box center [1017, 62] width 178 height 31
click at [966, 110] on div "@[DOMAIN_NAME]" at bounding box center [1003, 102] width 149 height 26
click at [880, 76] on input at bounding box center [892, 63] width 64 height 31
type input "*******"
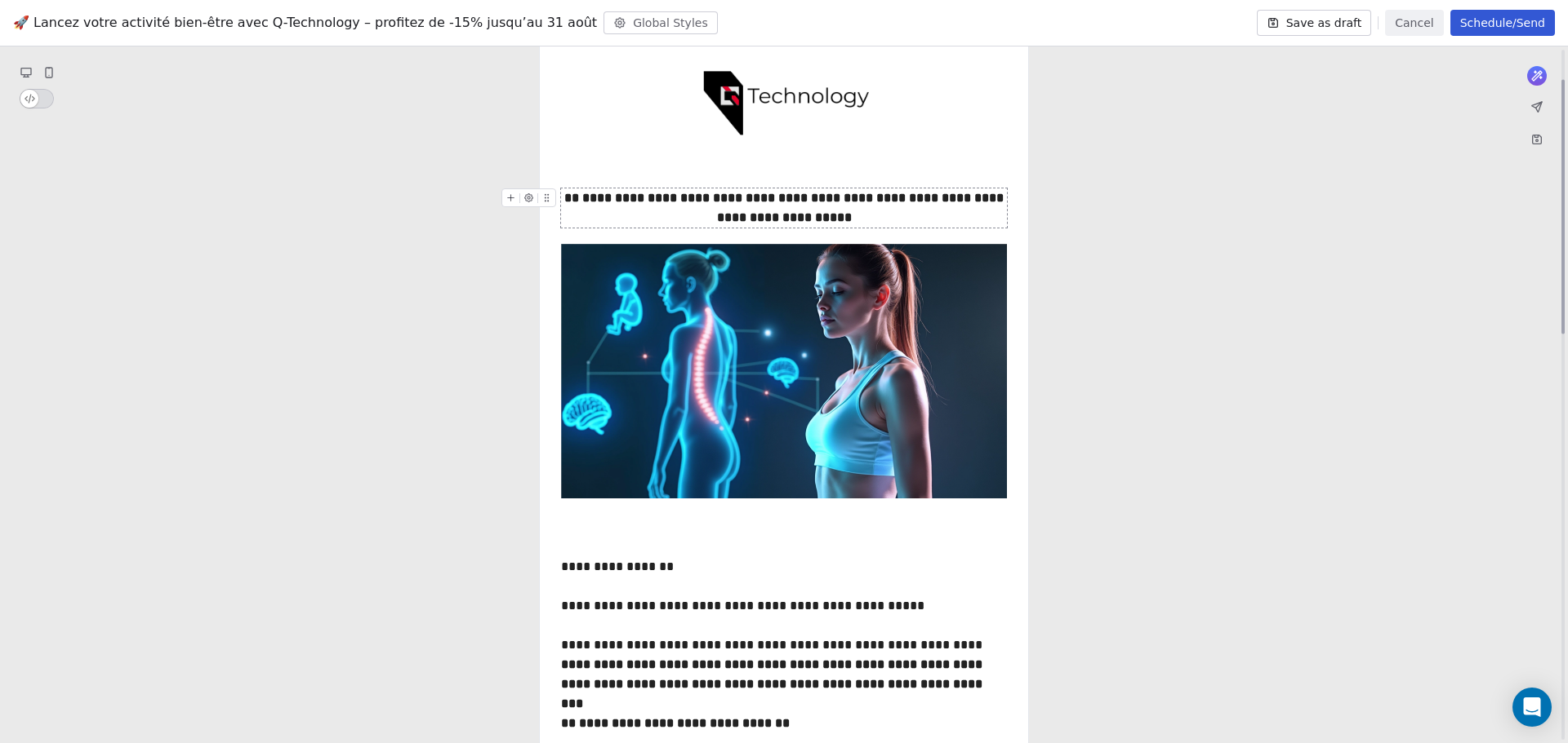
scroll to position [82, 0]
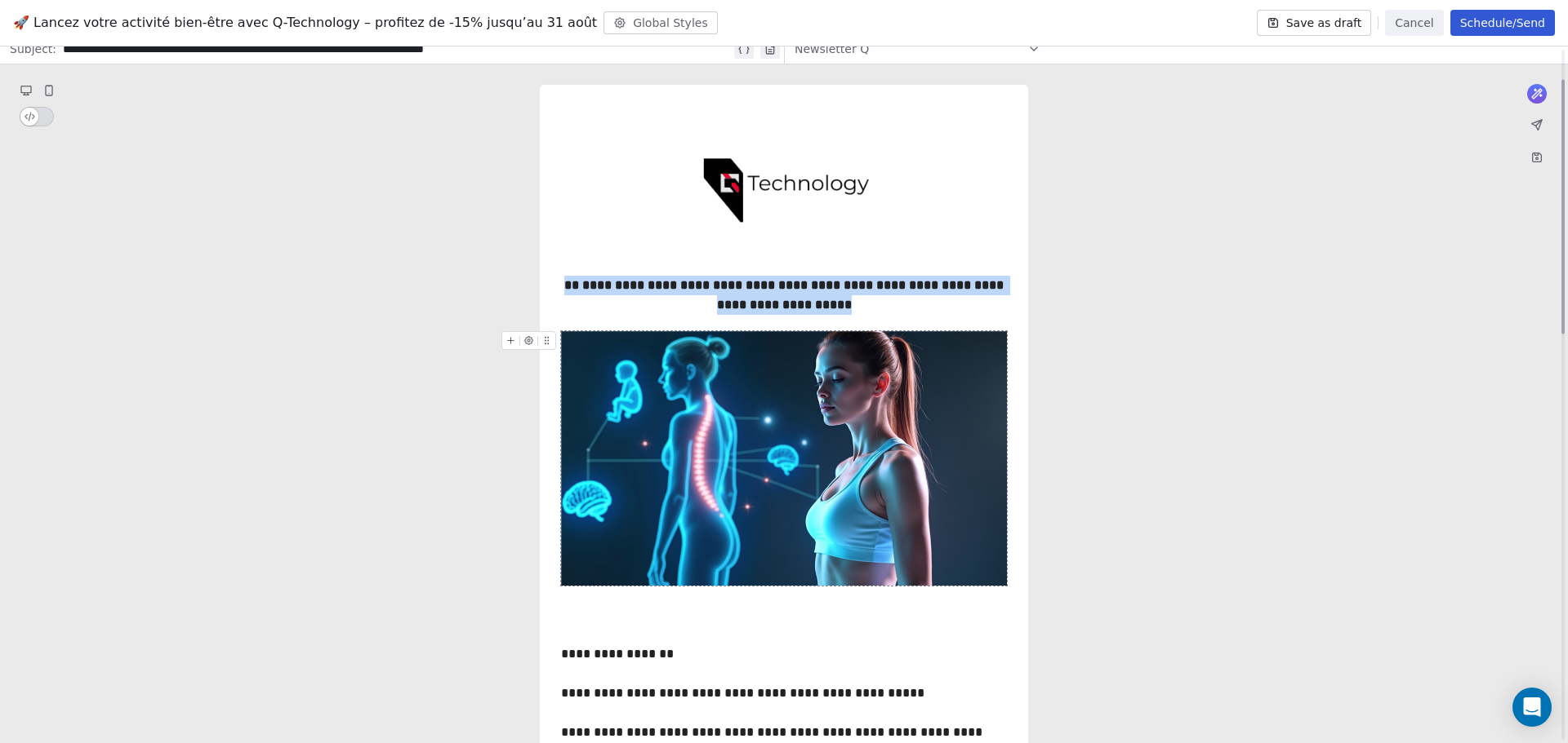
click at [790, 528] on img at bounding box center [783, 458] width 446 height 255
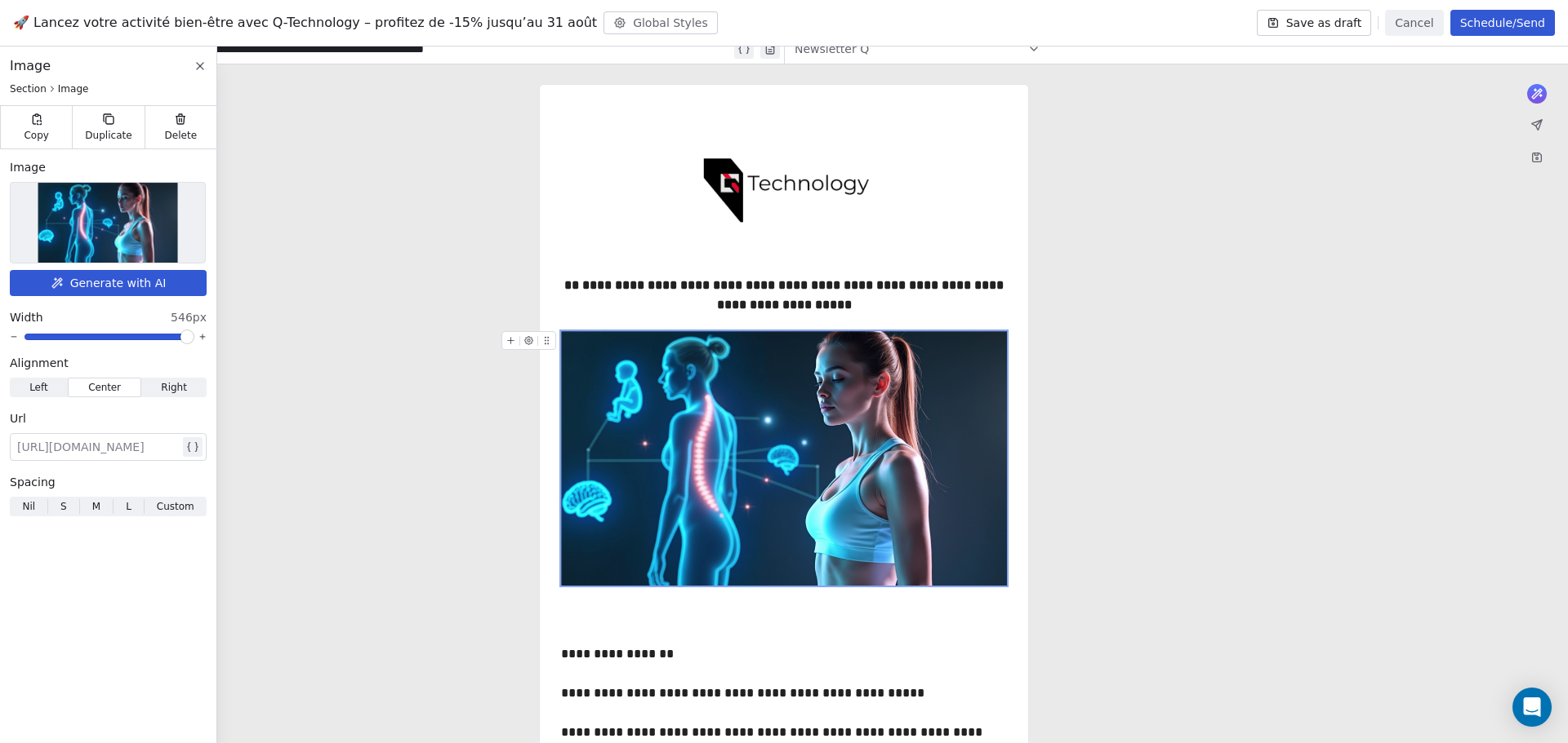
click at [104, 248] on img at bounding box center [108, 222] width 140 height 80
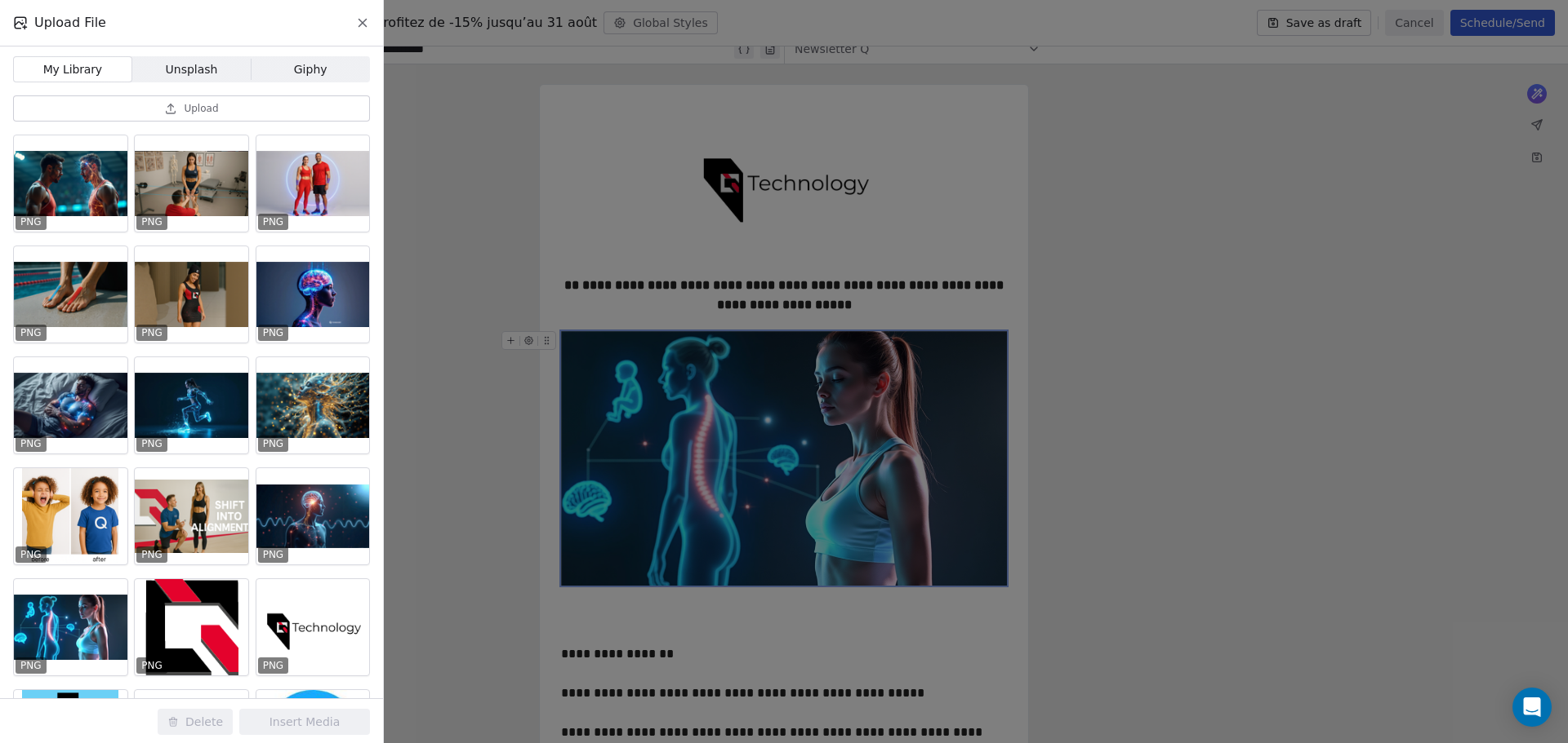
click at [202, 108] on span "Upload" at bounding box center [201, 108] width 34 height 13
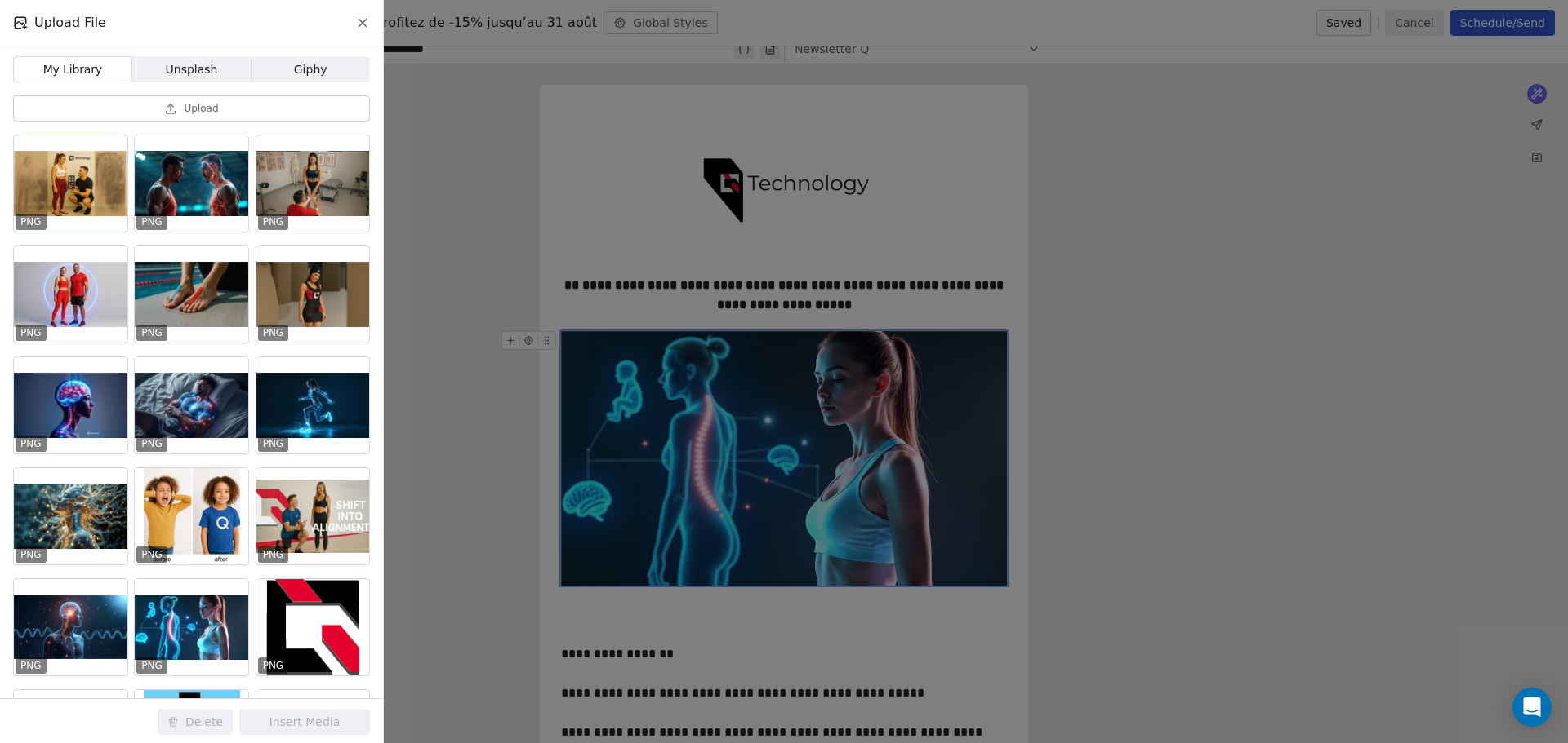
click at [66, 196] on div at bounding box center [70, 184] width 113 height 96
click at [311, 732] on button "Insert Media" at bounding box center [304, 721] width 131 height 26
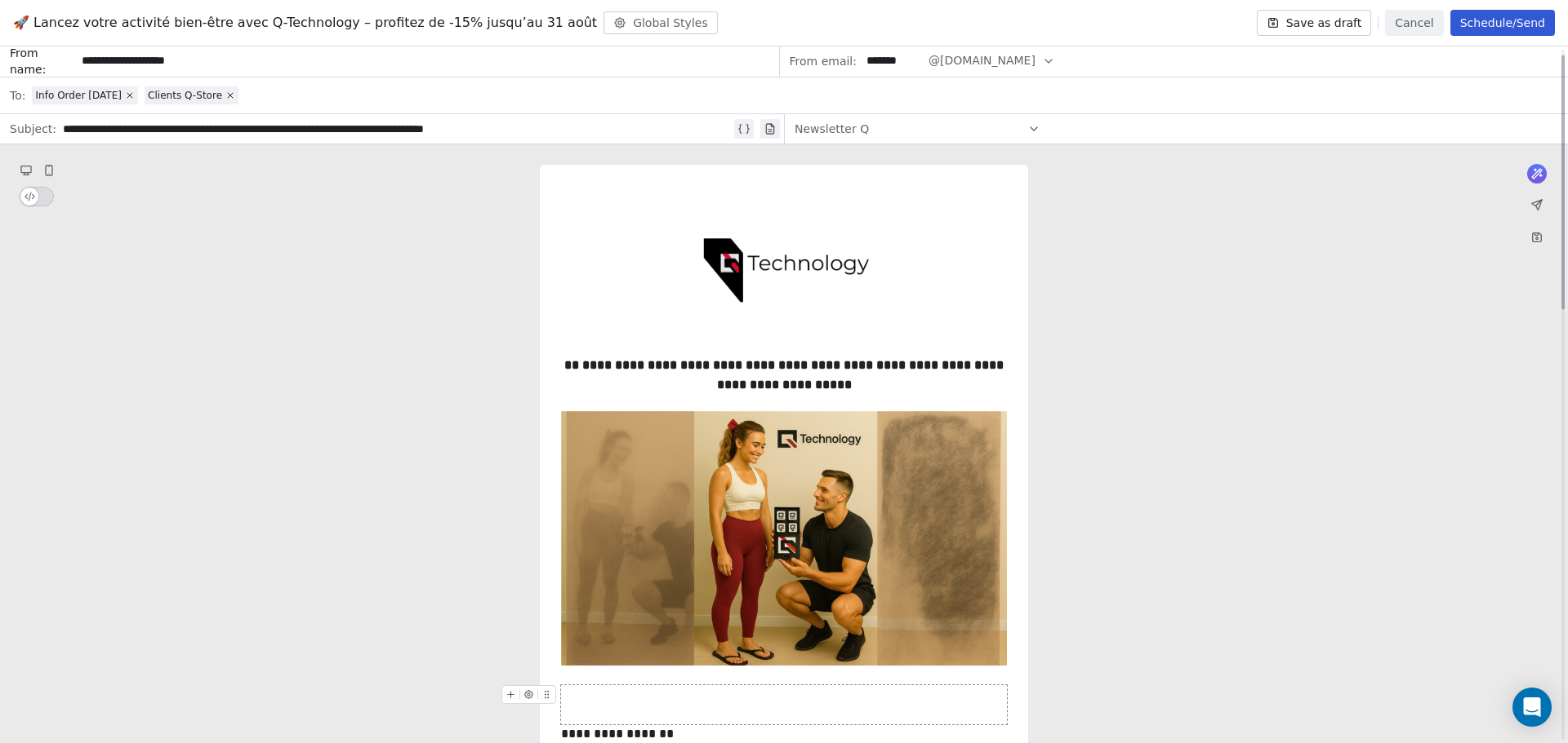
scroll to position [0, 0]
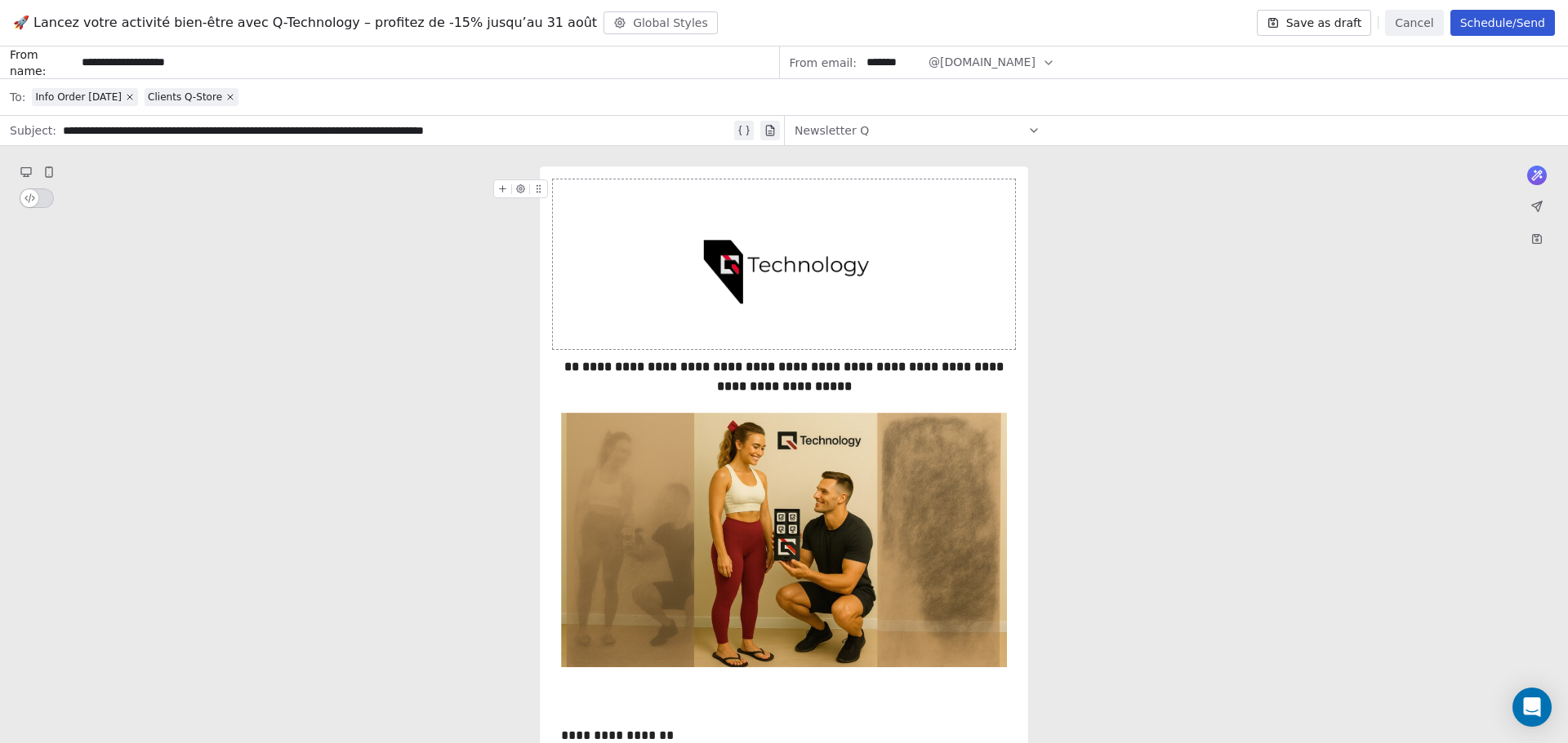
click at [261, 98] on div "Info Order [DATE] Clients Q-Store" at bounding box center [795, 97] width 1527 height 36
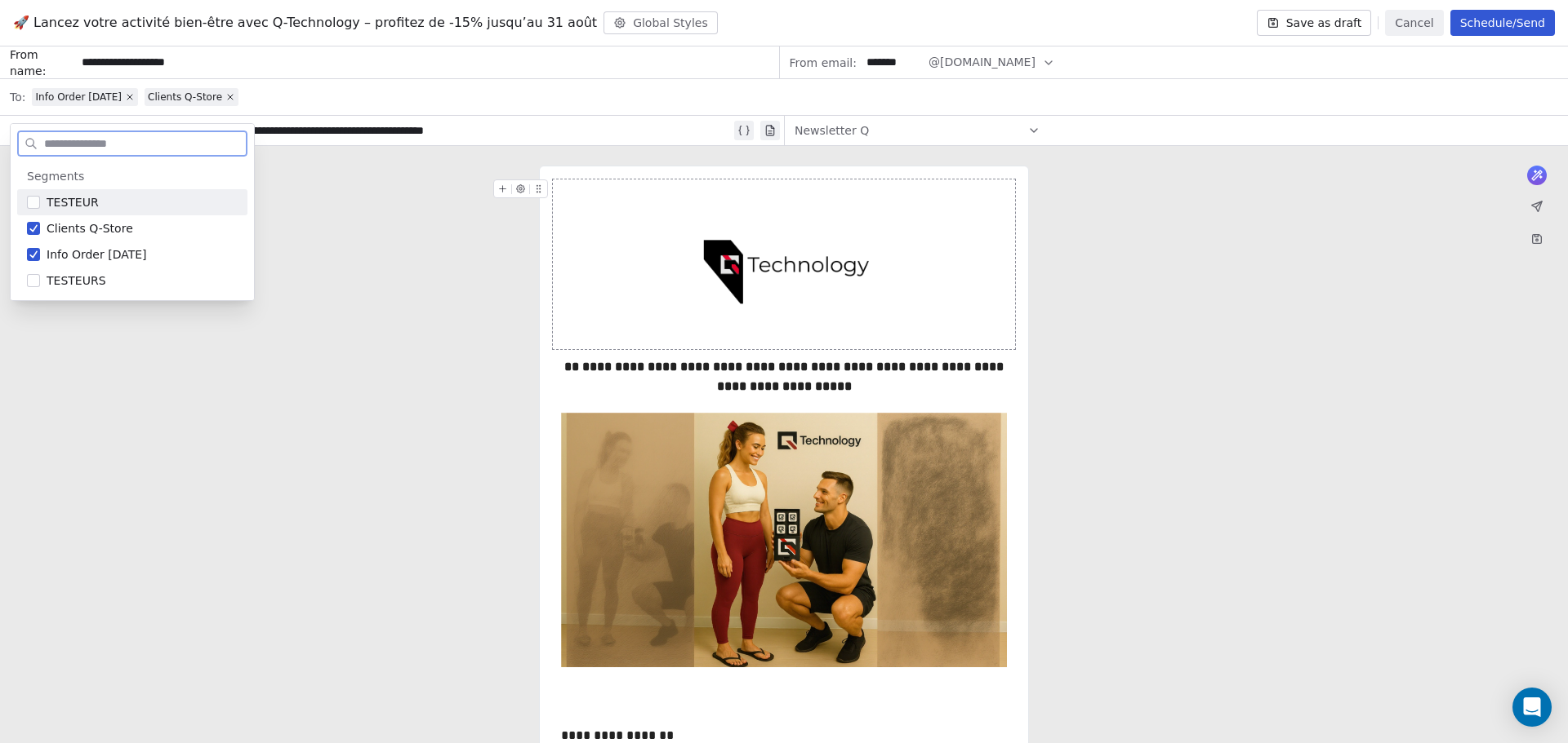
click at [65, 208] on span "TESTEUR" at bounding box center [73, 202] width 52 height 16
click at [59, 281] on span "TESTEURS" at bounding box center [77, 281] width 59 height 16
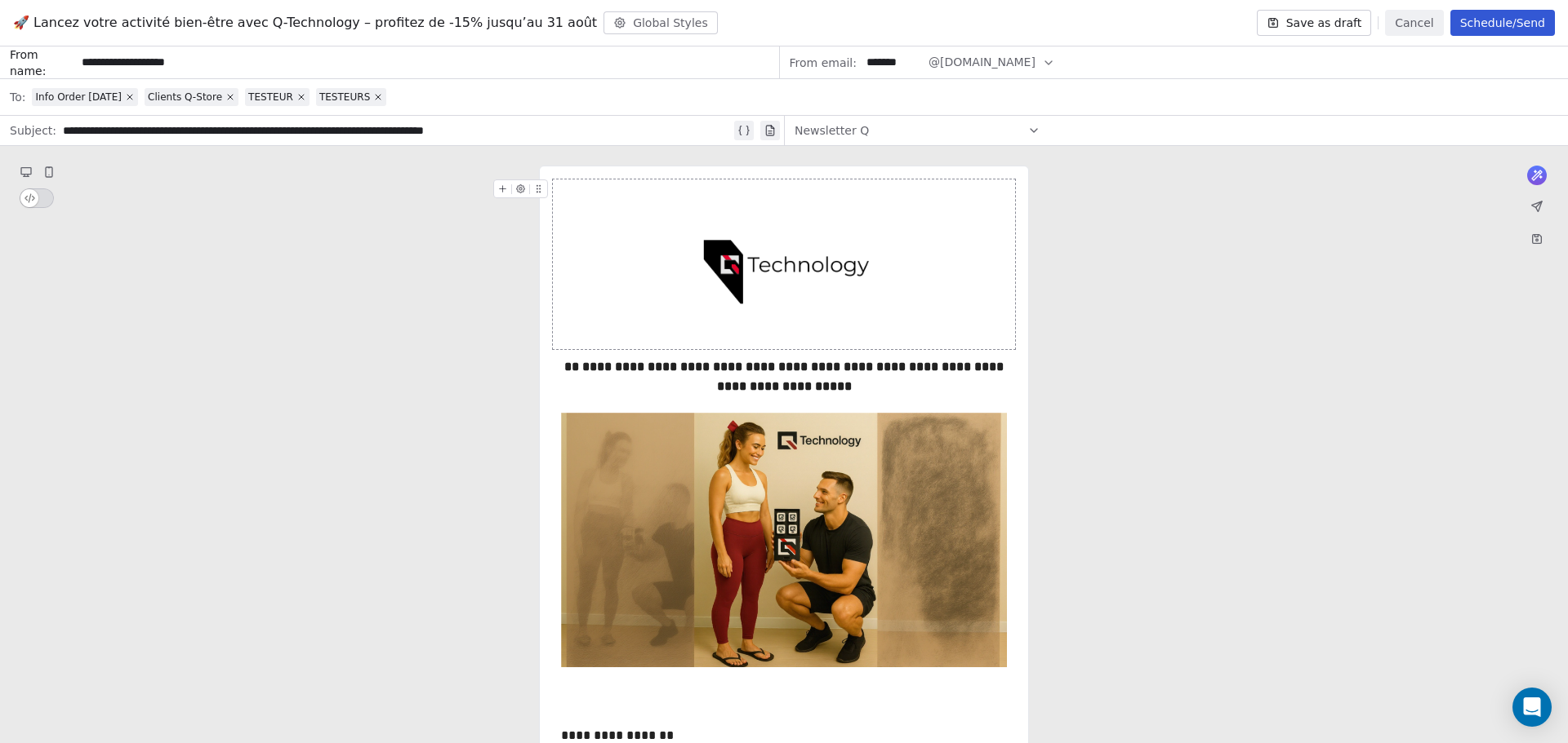
click at [992, 130] on div "Newsletter Q" at bounding box center [917, 130] width 246 height 26
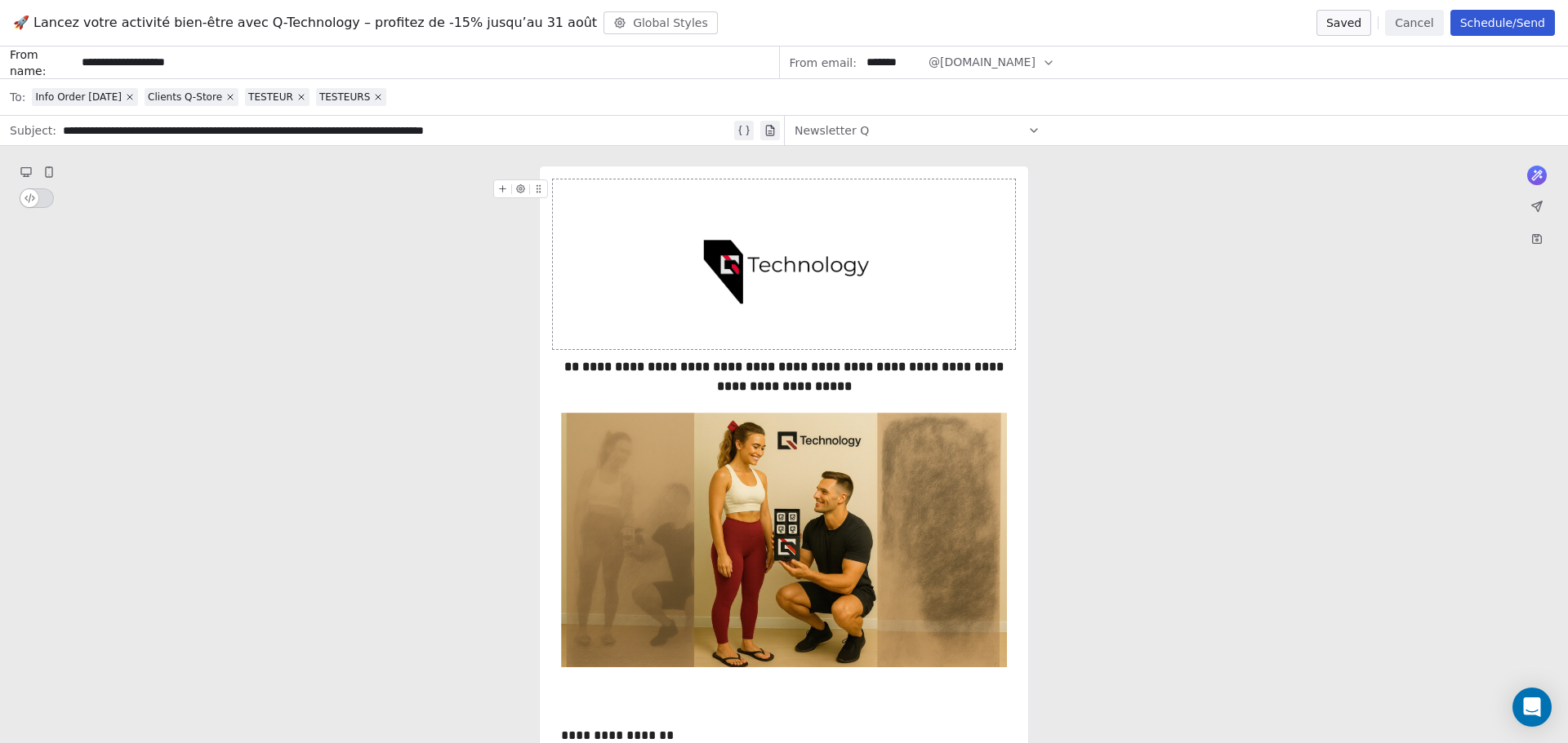
click at [1083, 31] on button "Schedule/Send" at bounding box center [1502, 22] width 104 height 26
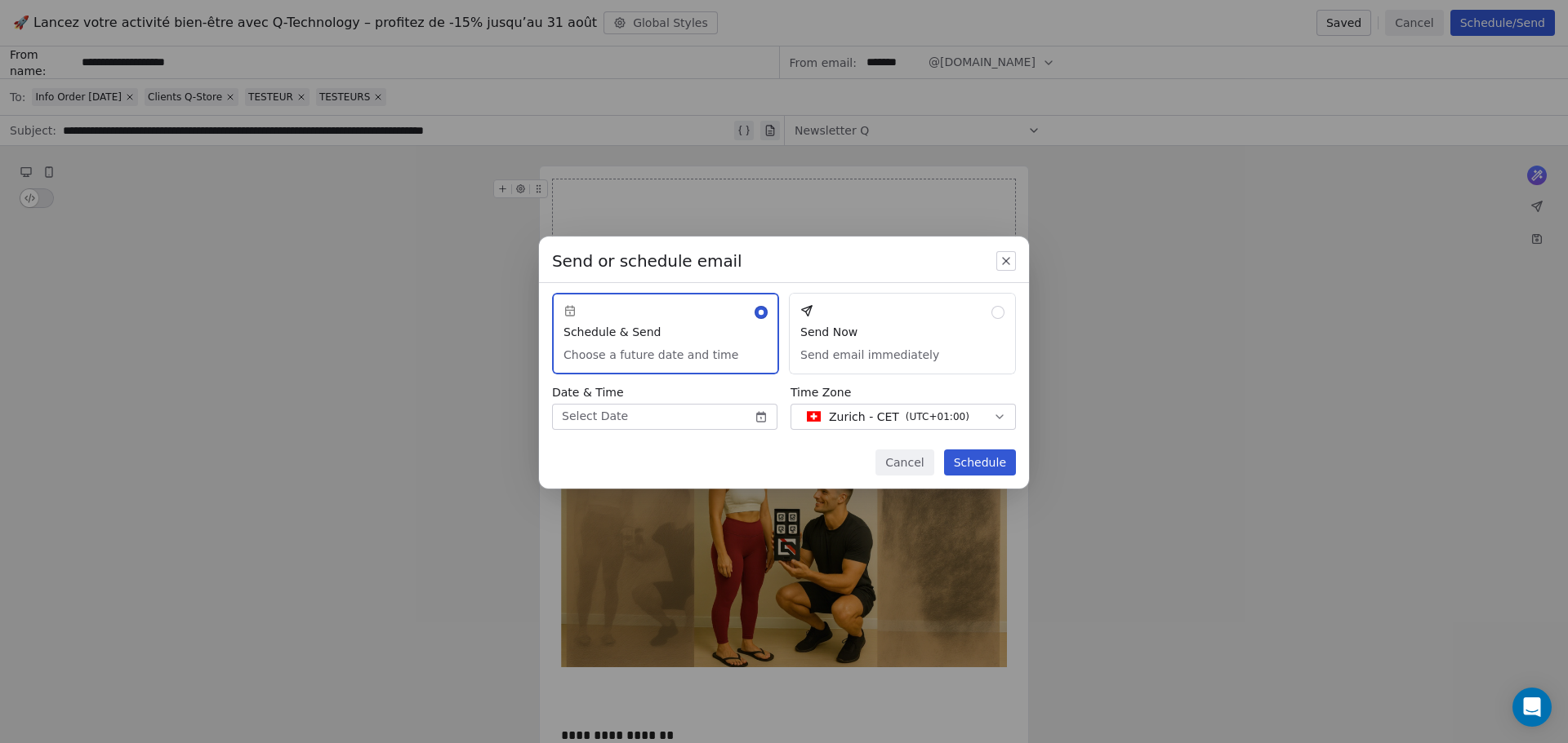
click at [895, 326] on button "Send Now Send email immediately" at bounding box center [902, 334] width 227 height 82
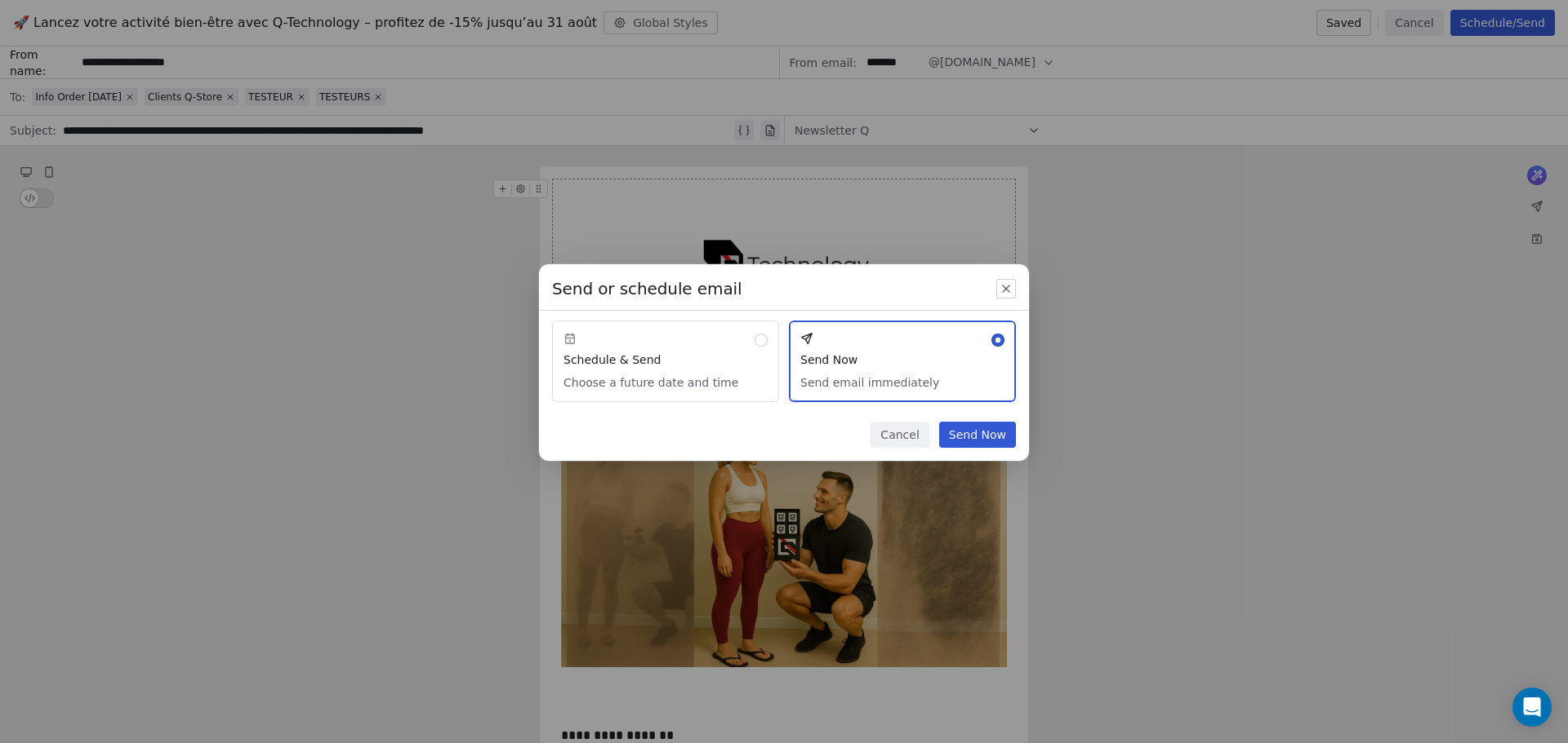
click at [995, 434] on button "Send Now" at bounding box center [977, 434] width 77 height 26
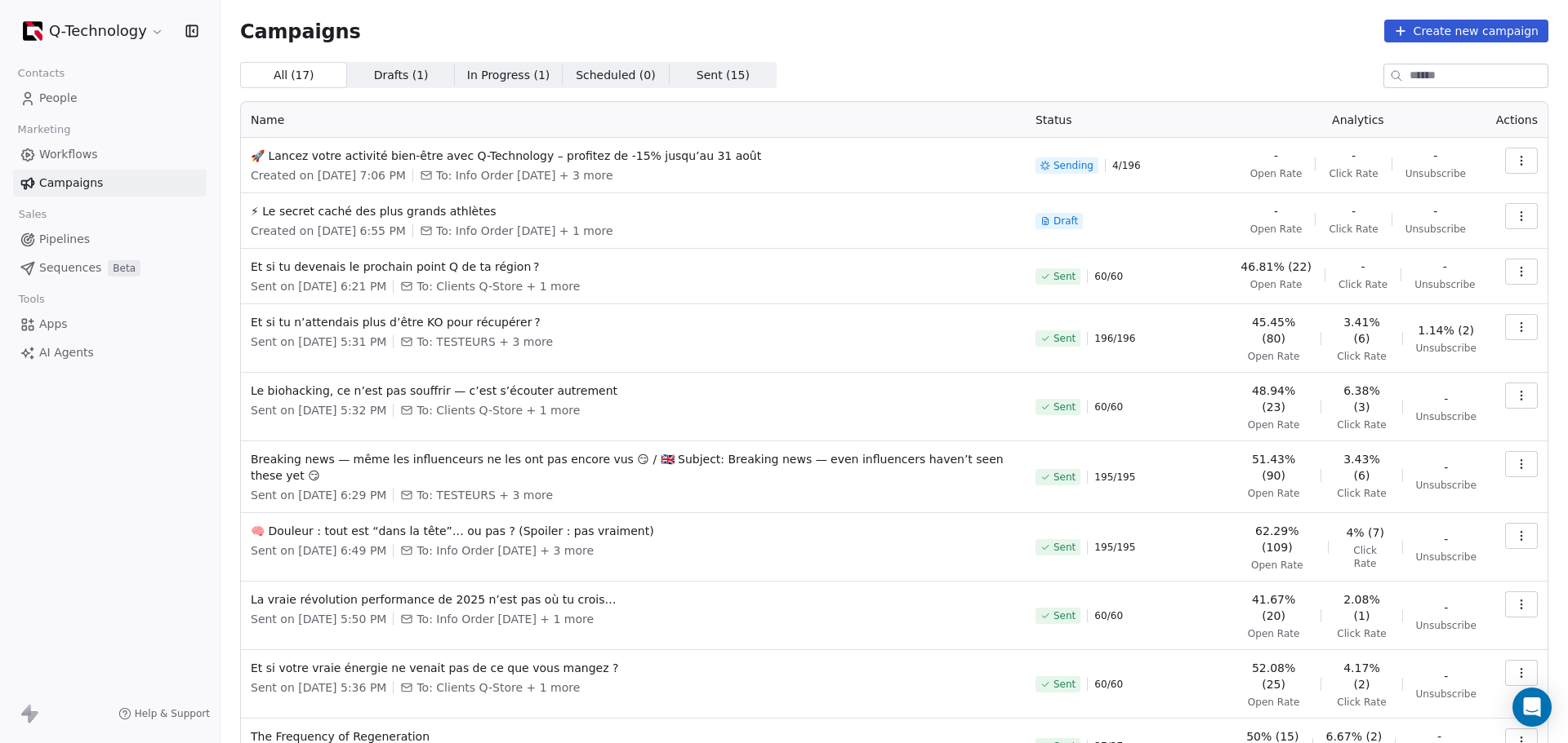
click at [1083, 215] on icon "button" at bounding box center [1521, 216] width 14 height 13
click at [396, 210] on html "Q-Technology Contacts People Marketing Workflows Campaigns Sales Pipelines Sequ…" at bounding box center [784, 372] width 1568 height 743
click at [429, 214] on span "⚡ Le secret caché des plus grands athlètes" at bounding box center [634, 211] width 765 height 16
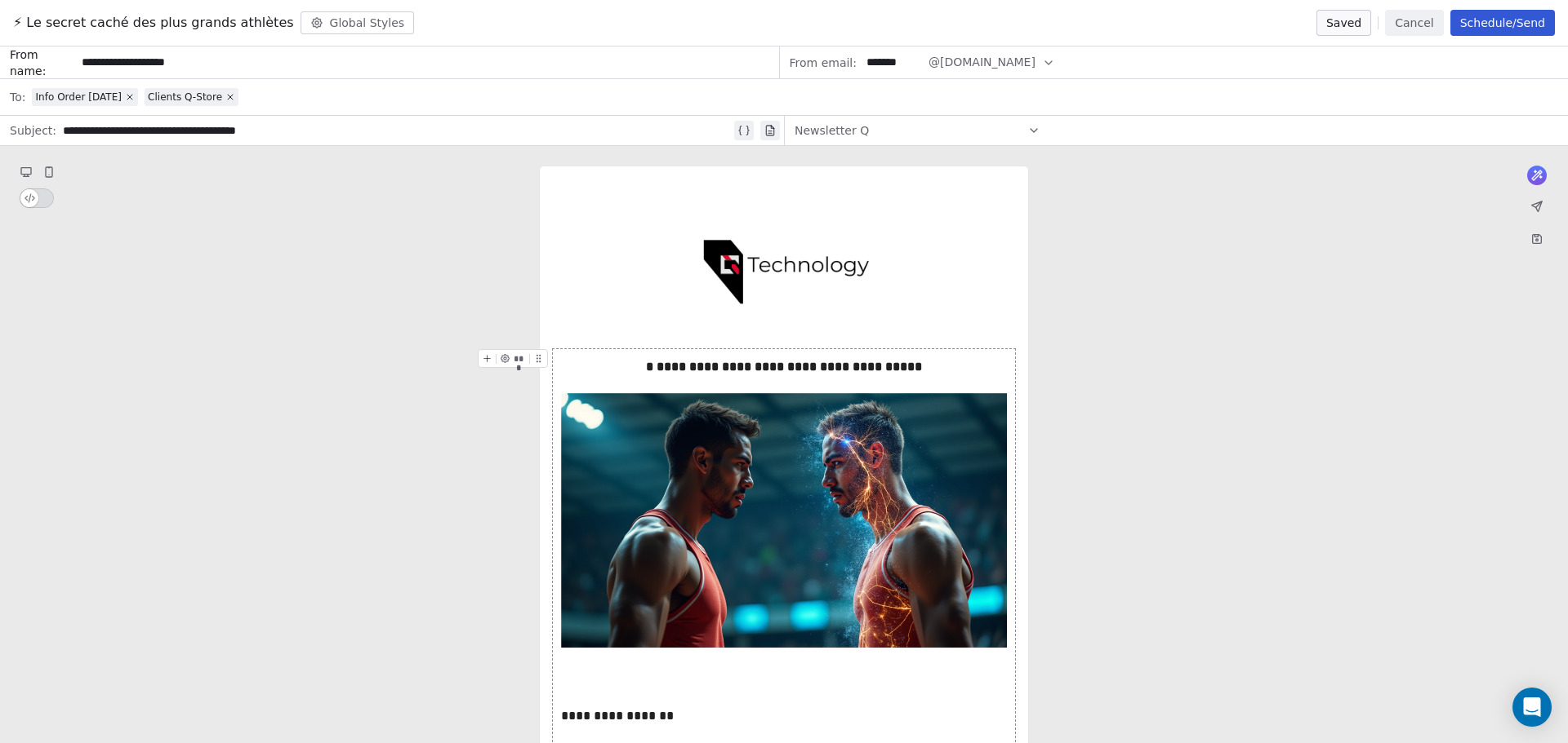
click at [1083, 30] on button "Schedule/Send" at bounding box center [1502, 22] width 104 height 26
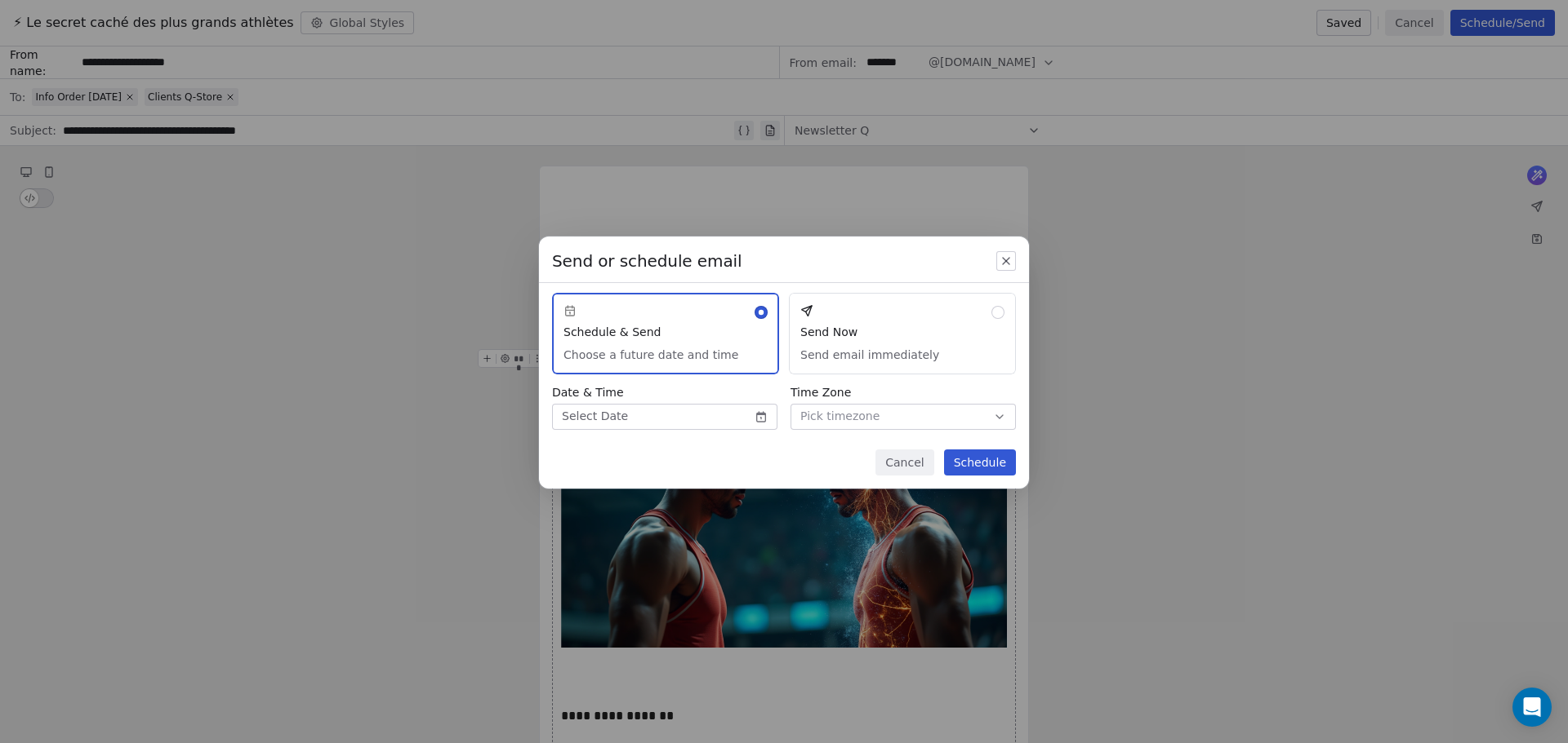
click at [683, 326] on button "Schedule & Send Choose a future date and time" at bounding box center [665, 334] width 227 height 82
click at [626, 428] on body "Q-Technology Contacts People Marketing Workflows Campaigns Sales Pipelines Sequ…" at bounding box center [784, 372] width 1568 height 743
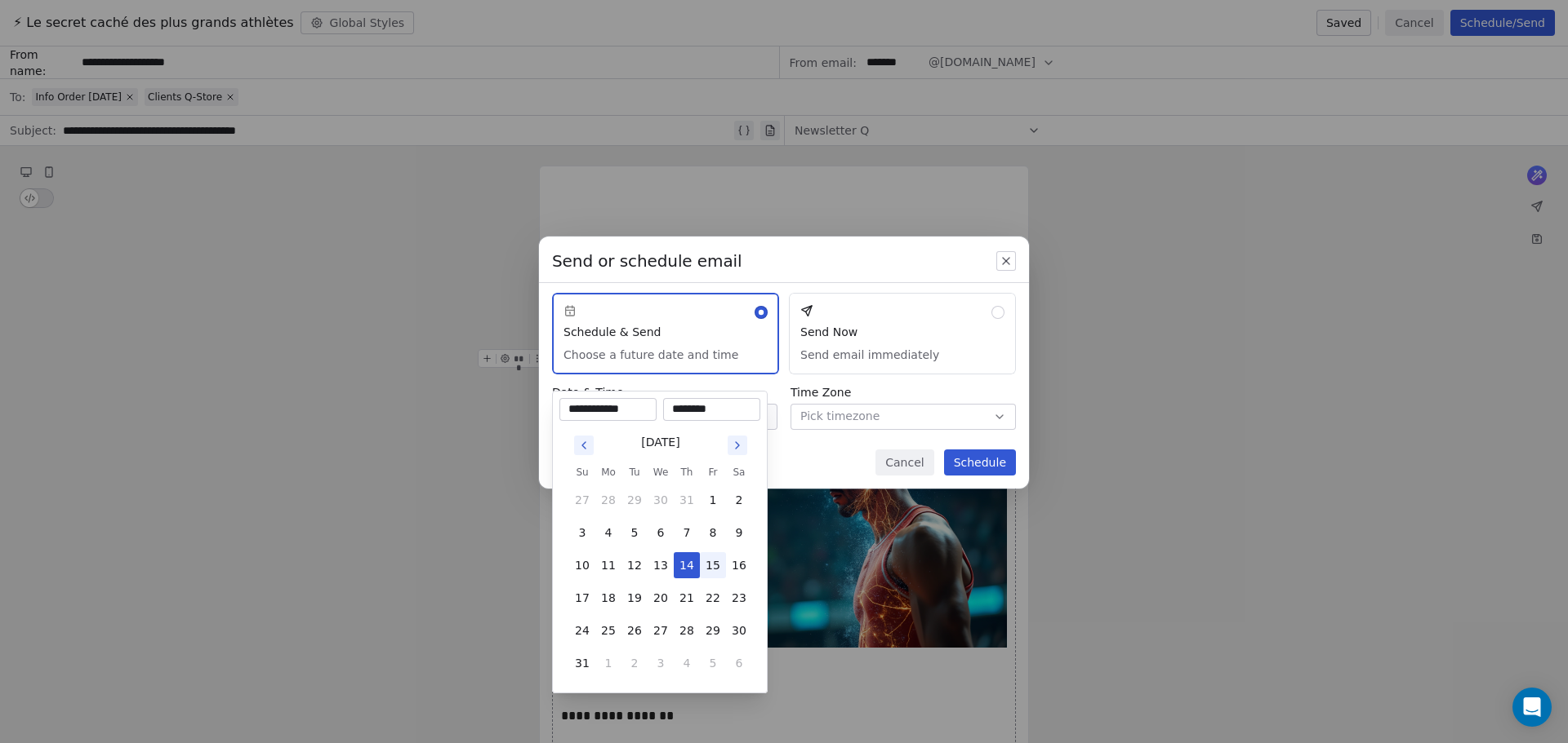
click at [707, 555] on button "15" at bounding box center [712, 565] width 26 height 26
type input "**********"
click at [712, 556] on button "15" at bounding box center [712, 565] width 26 height 26
click at [792, 260] on div "Send or schedule email Schedule & Send Choose a future date and time Send Now S…" at bounding box center [784, 372] width 1568 height 323
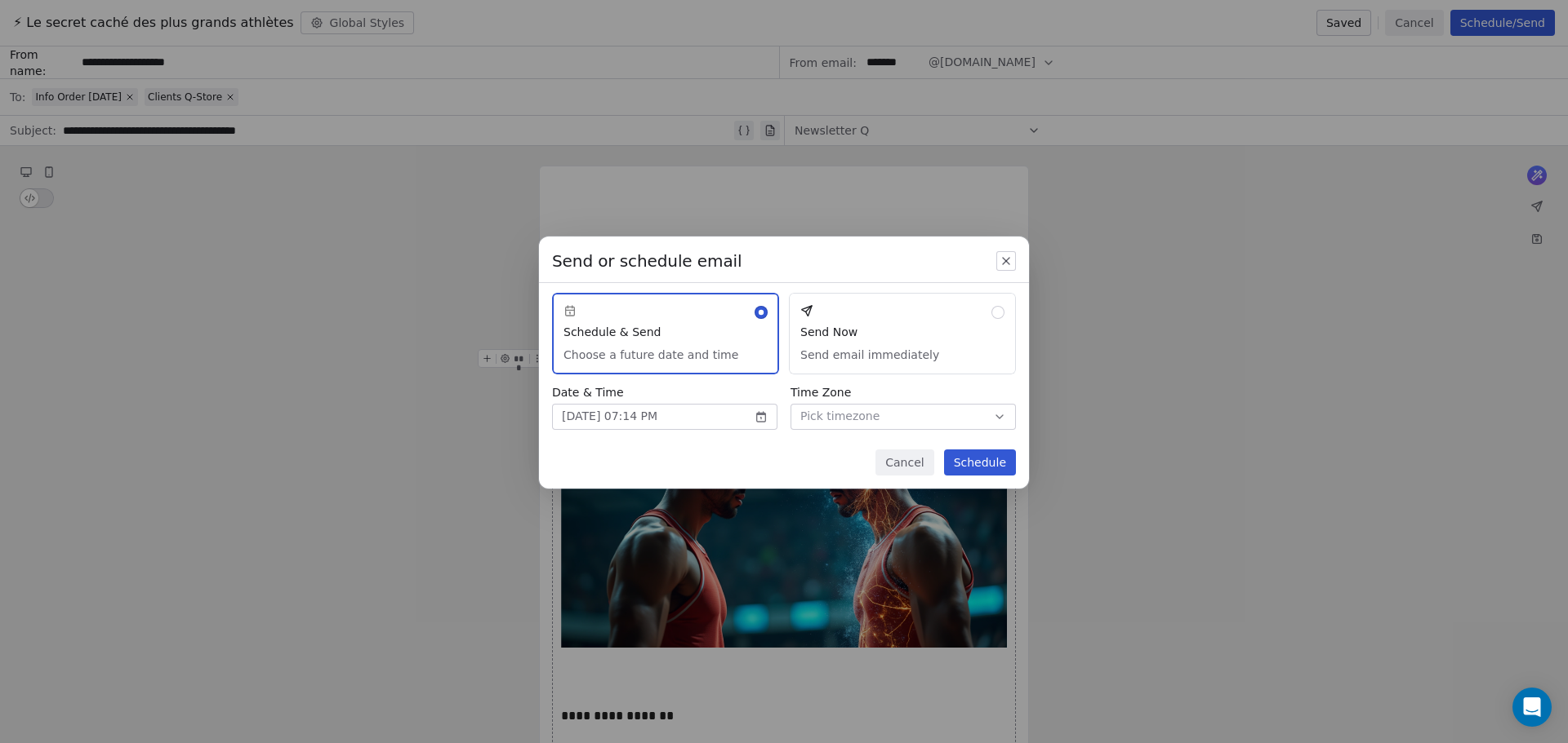
click at [644, 418] on body "Q-Technology Contacts People Marketing Workflows Campaigns Sales Pipelines Sequ…" at bounding box center [784, 372] width 1568 height 743
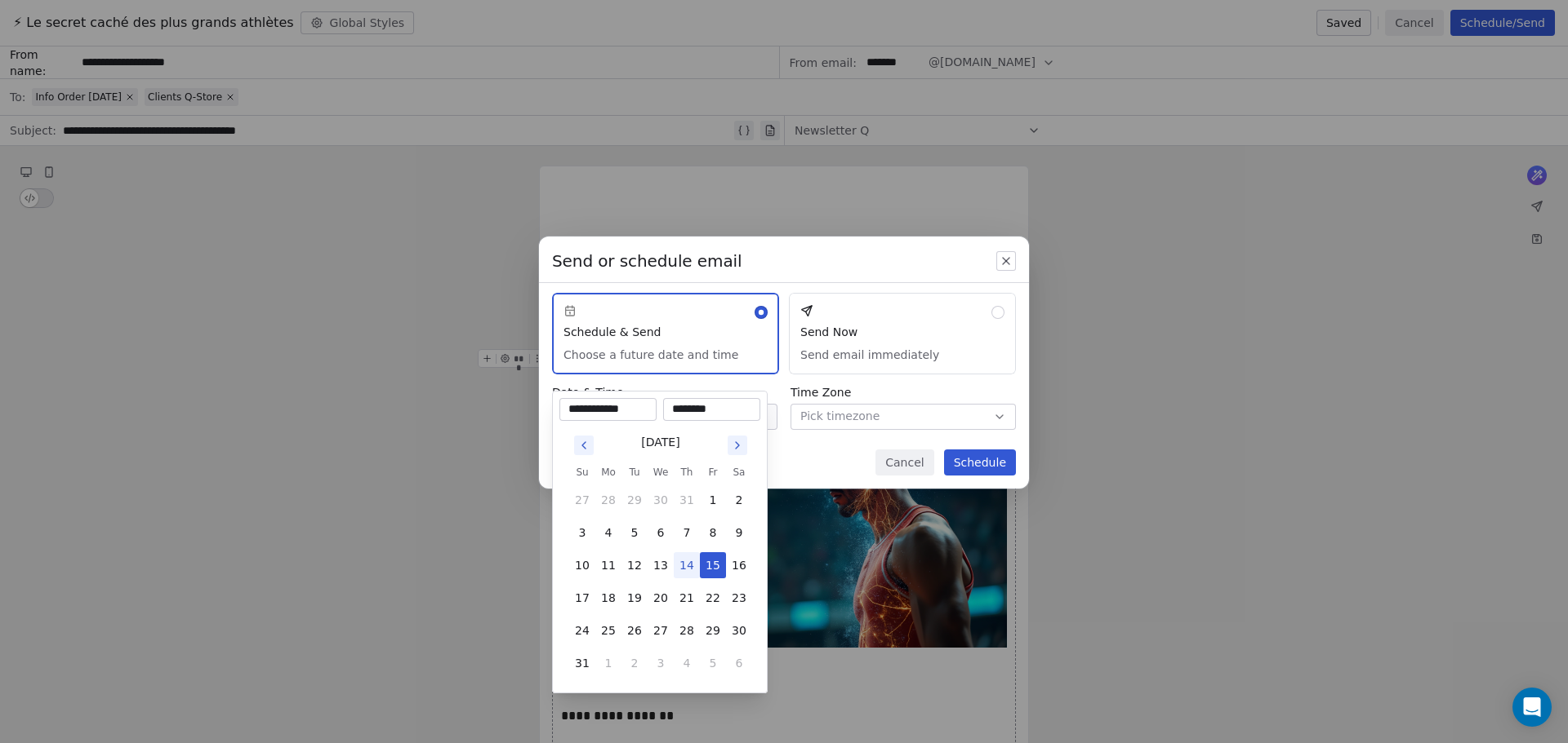
click at [678, 411] on input "********" at bounding box center [711, 409] width 91 height 16
click at [680, 414] on input "********" at bounding box center [711, 409] width 91 height 16
type input "********"
click at [814, 466] on div "Send or schedule email Schedule & Send Choose a future date and time Send Now S…" at bounding box center [784, 372] width 1568 height 323
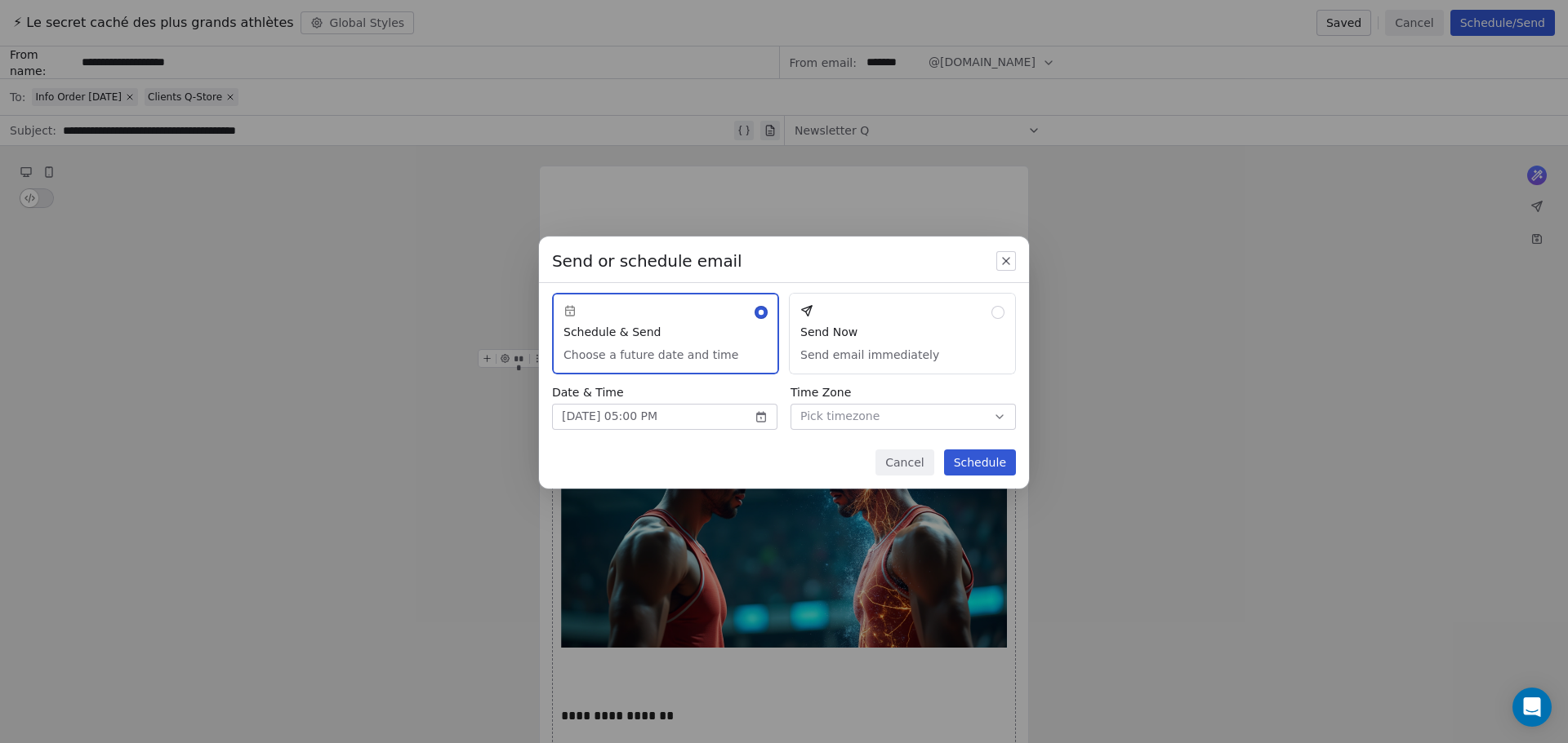
click at [1002, 460] on button "Schedule" at bounding box center [980, 462] width 72 height 26
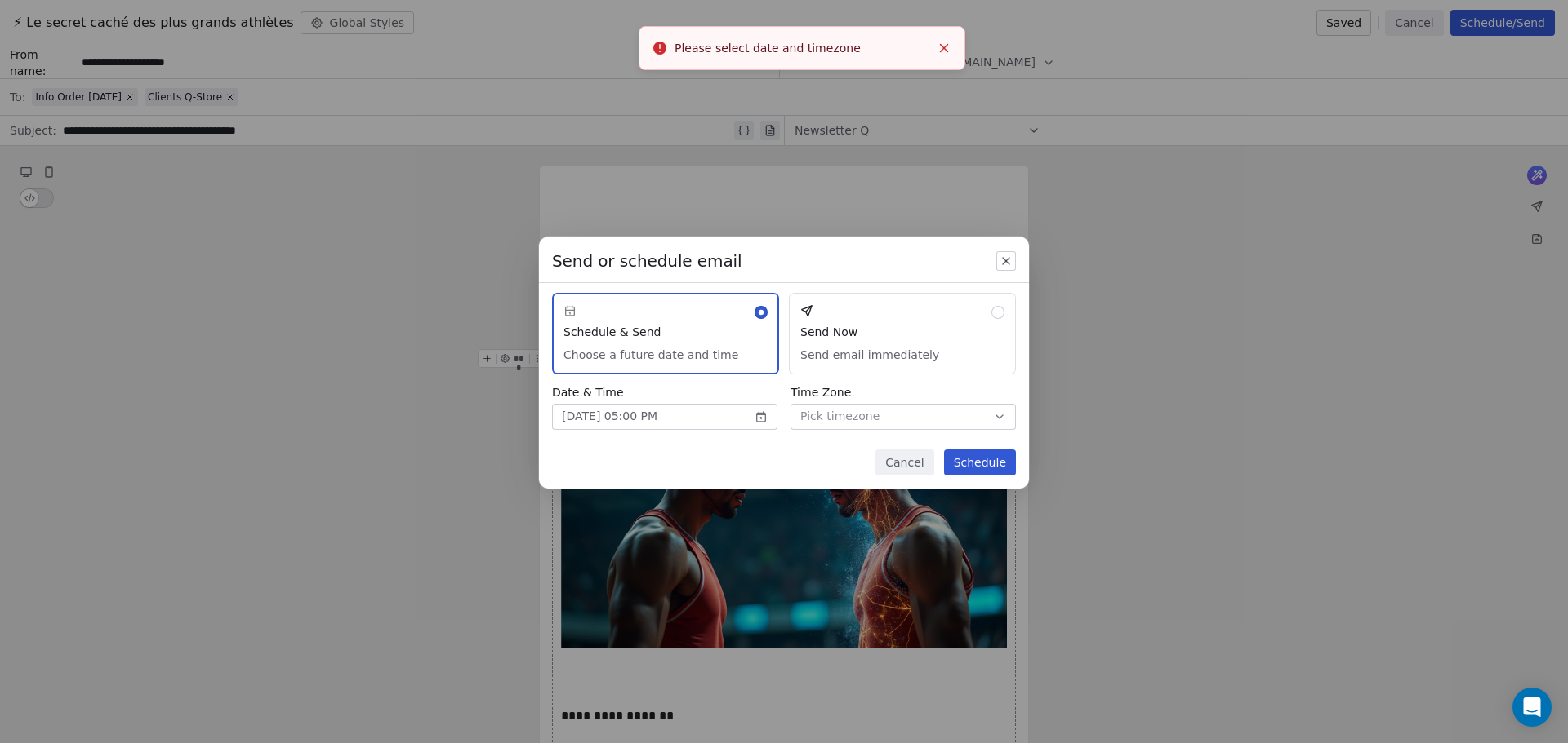
click at [879, 416] on button "Pick timezone" at bounding box center [903, 416] width 225 height 26
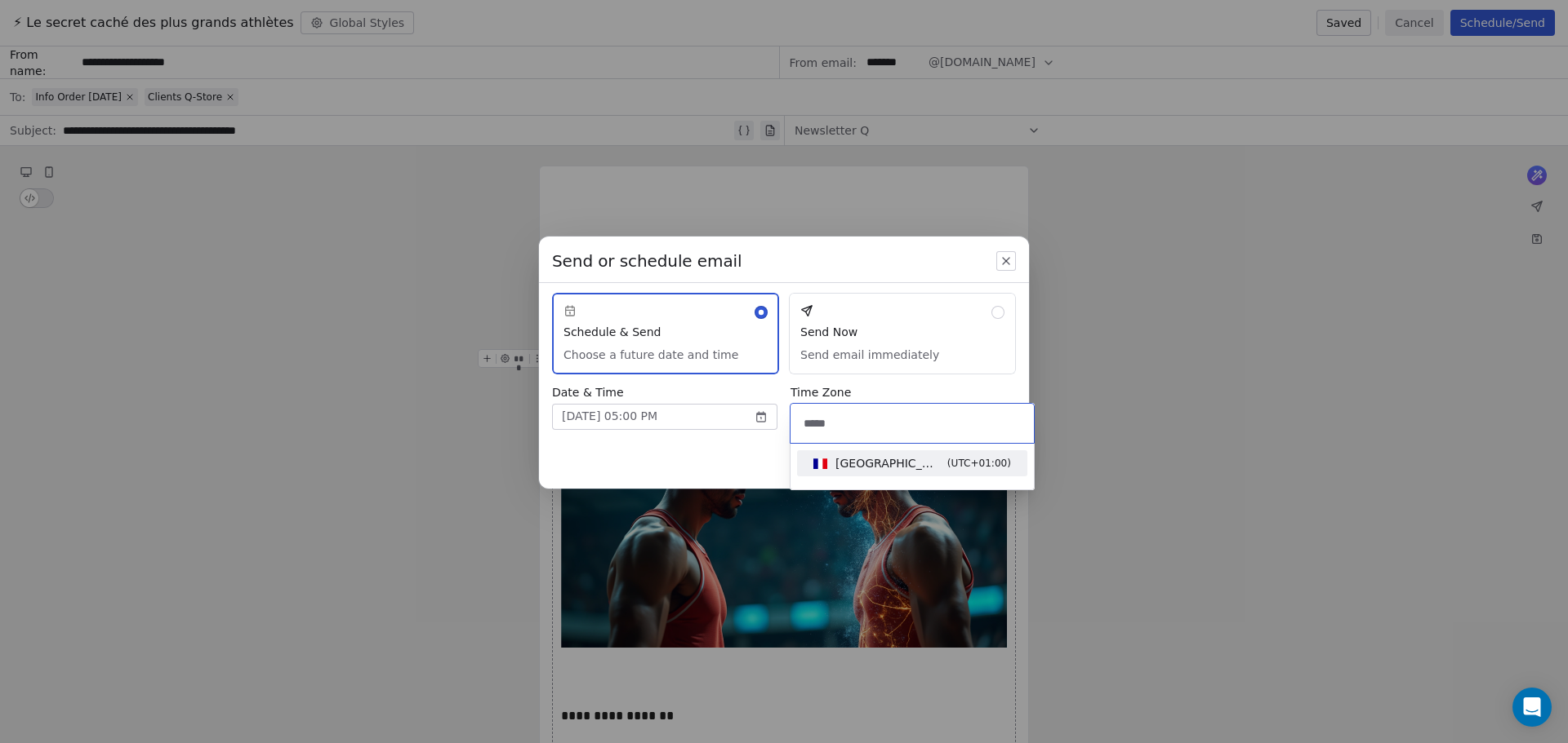
type input "*****"
click at [895, 461] on div "Paris - CET ( UTC+01:00 )" at bounding box center [923, 463] width 176 height 16
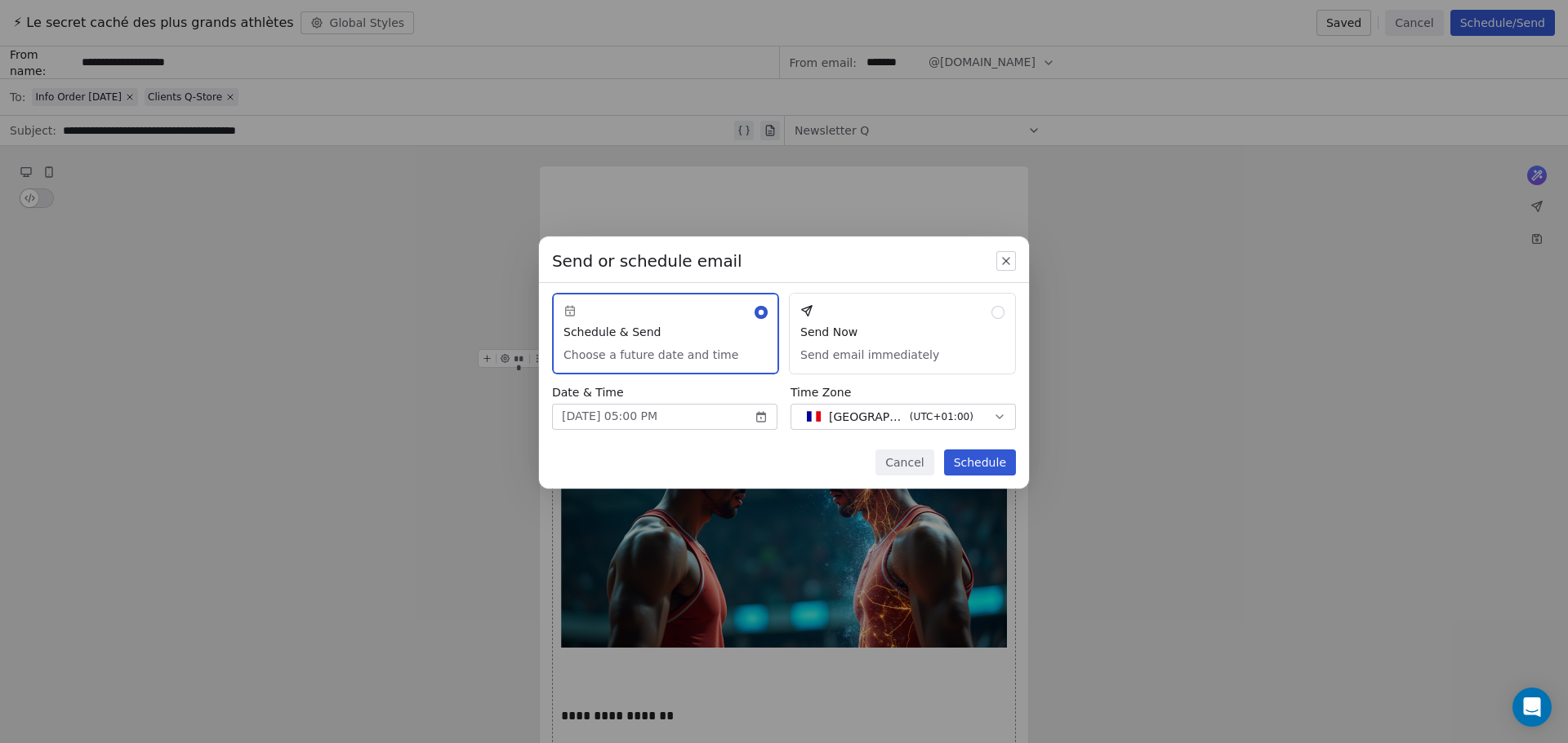
click at [987, 461] on button "Schedule" at bounding box center [980, 462] width 72 height 26
